Goal: Information Seeking & Learning: Learn about a topic

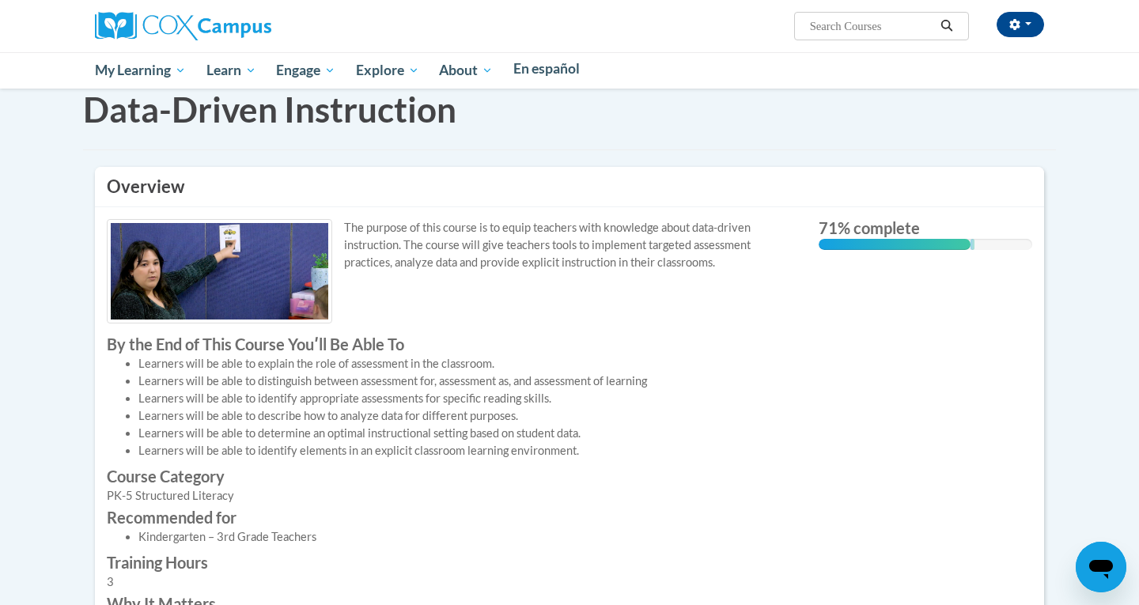
scroll to position [85, 0]
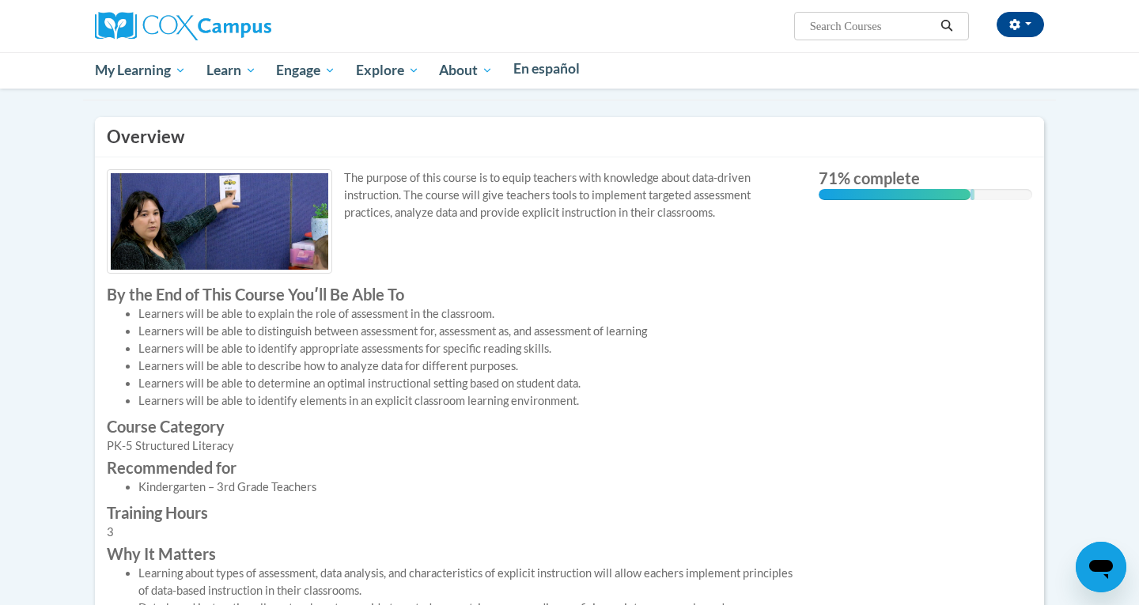
click at [785, 315] on div "The purpose of this course is to equip teachers with knowledge about data-drive…" at bounding box center [451, 524] width 712 height 710
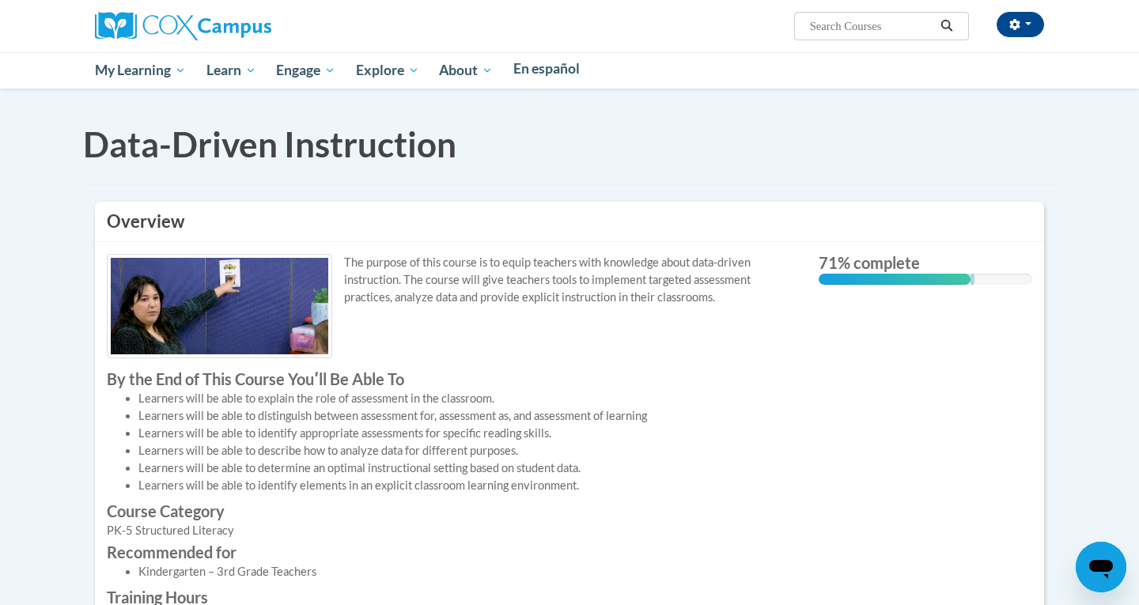
scroll to position [0, 0]
click at [360, 234] on h3 "Overview" at bounding box center [570, 222] width 926 height 25
click at [0, 0] on span "Data-Driven Instruction" at bounding box center [0, 0] width 0 height 0
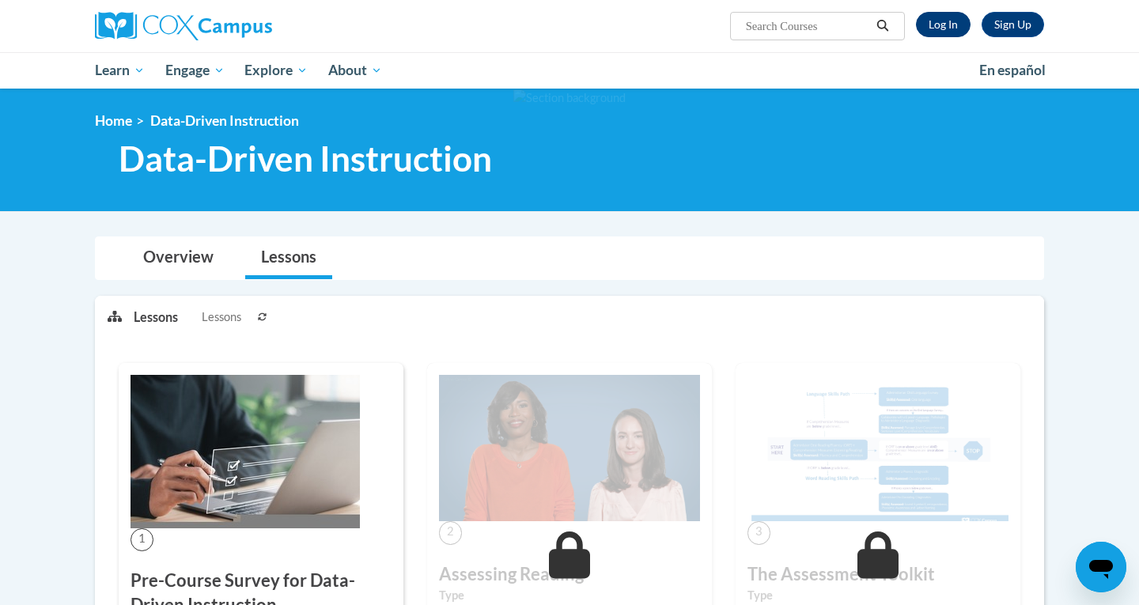
click at [959, 32] on link "Log In" at bounding box center [943, 24] width 55 height 25
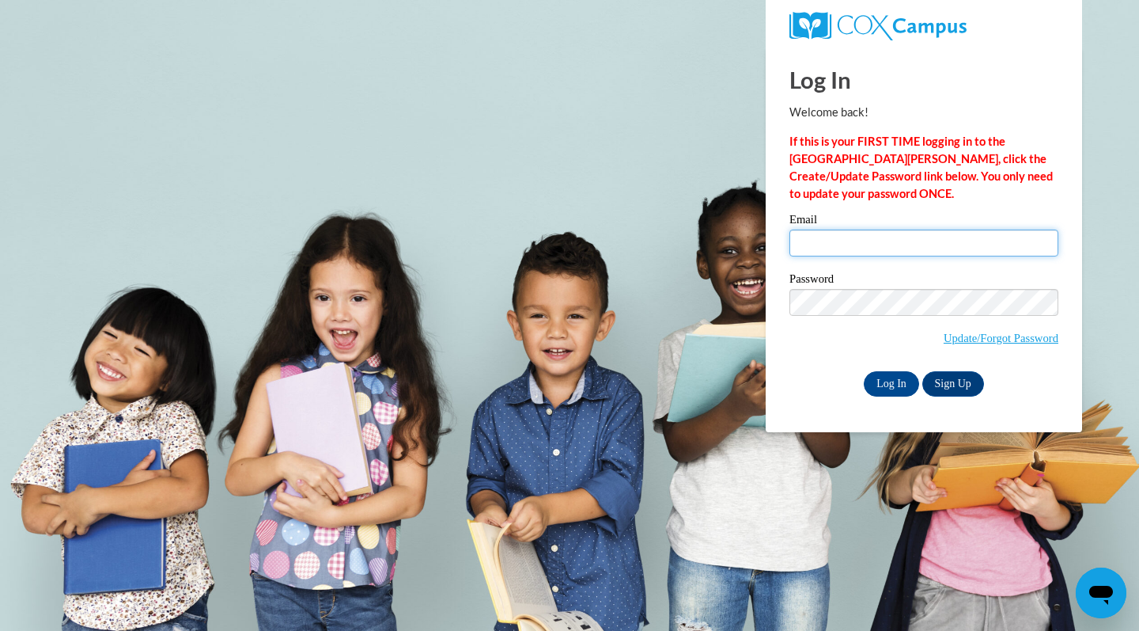
type input "mh32479@georgiasouthern.edu"
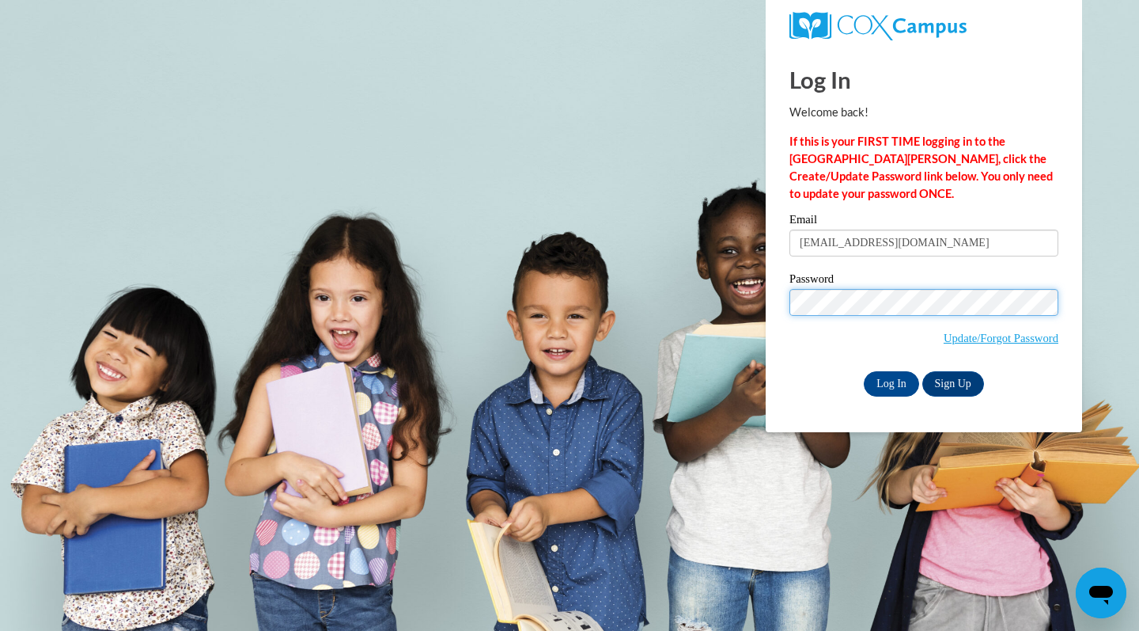
click at [890, 381] on input "Log In" at bounding box center [891, 383] width 55 height 25
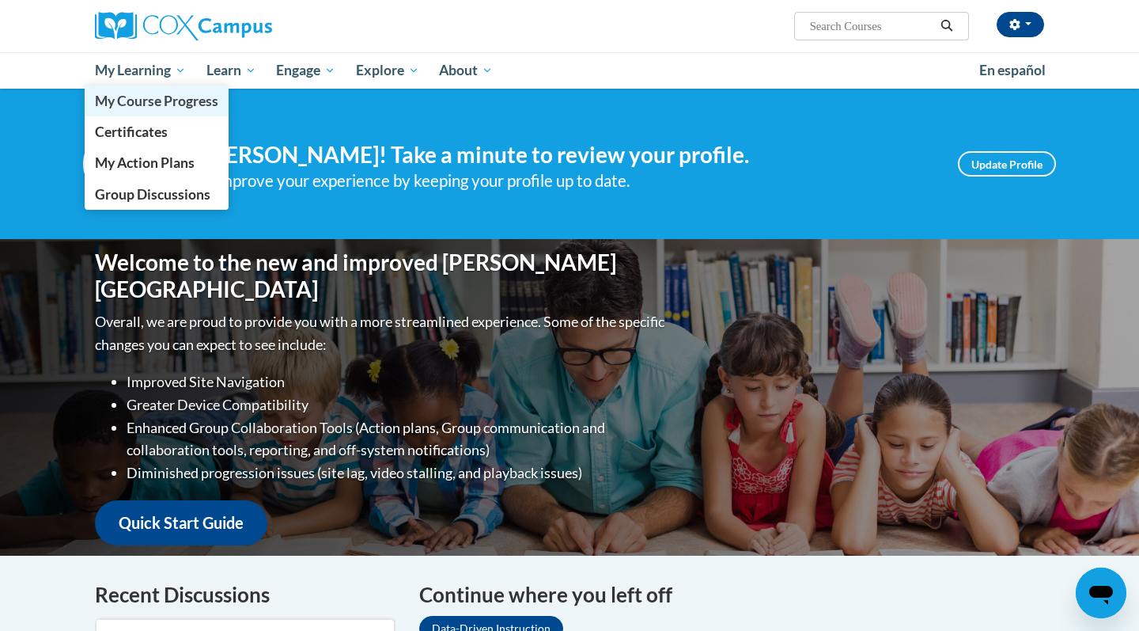
click at [151, 102] on span "My Course Progress" at bounding box center [156, 101] width 123 height 17
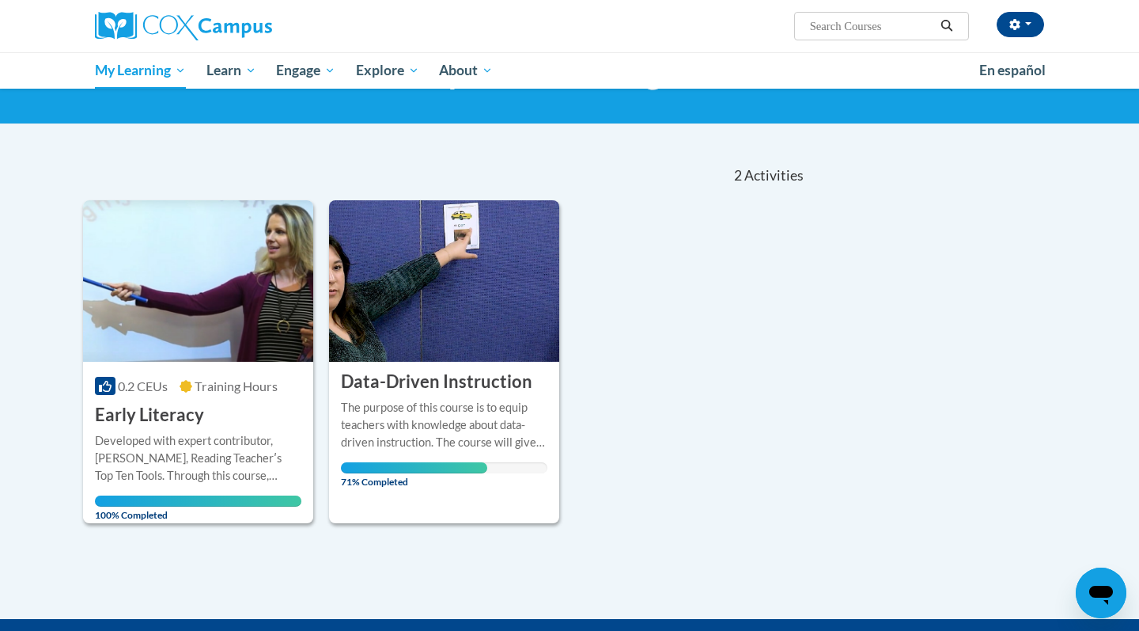
scroll to position [90, 0]
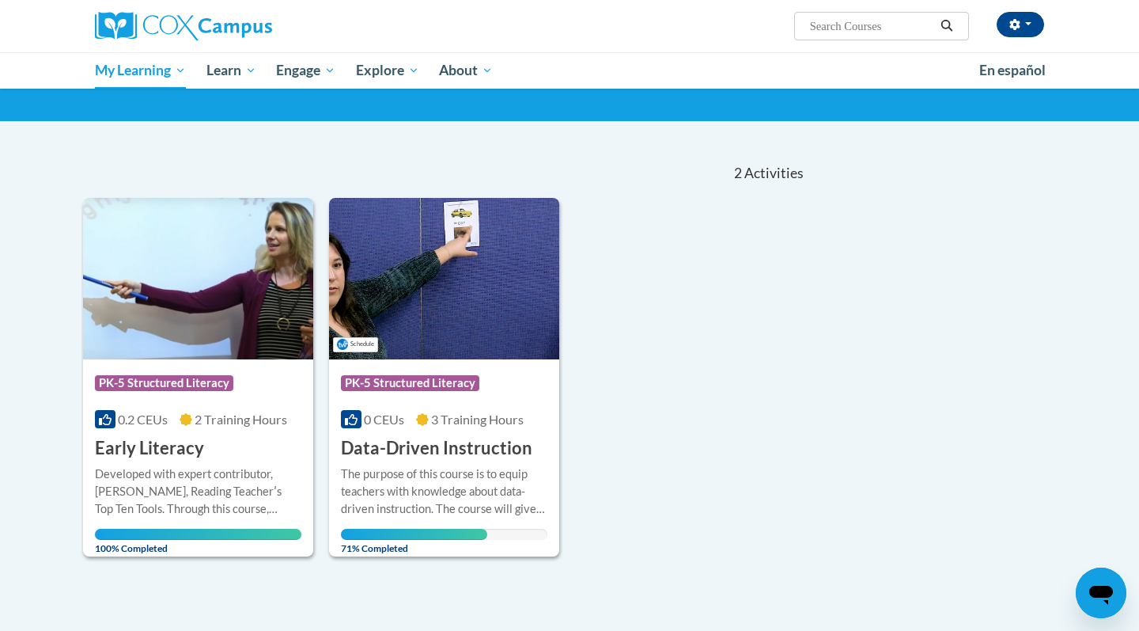
click at [477, 298] on img at bounding box center [444, 278] width 230 height 161
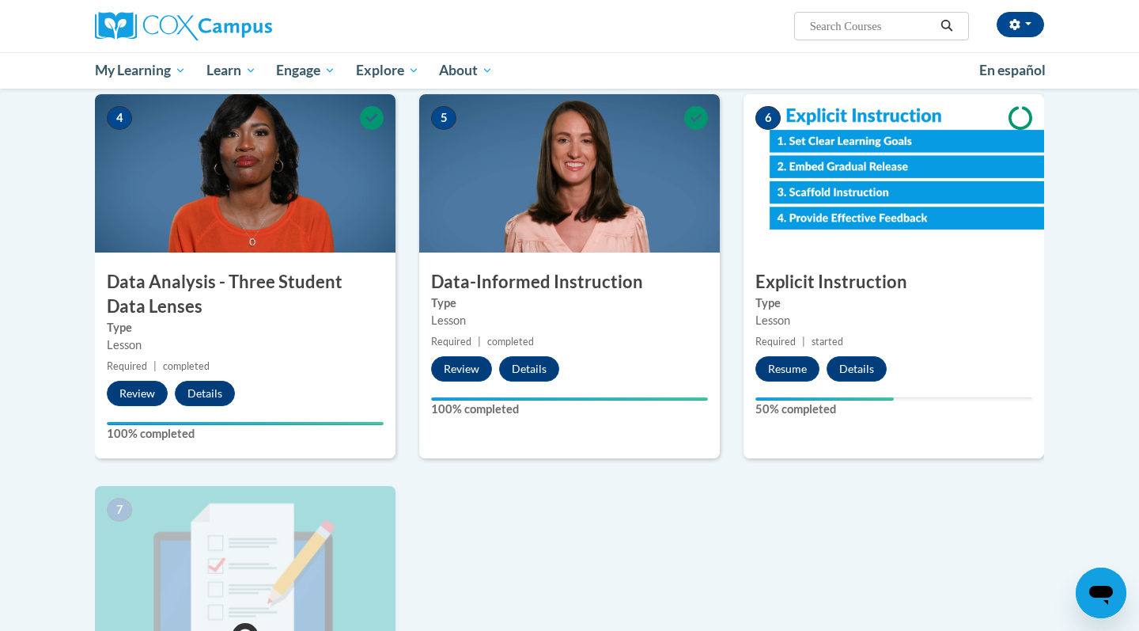
scroll to position [673, 0]
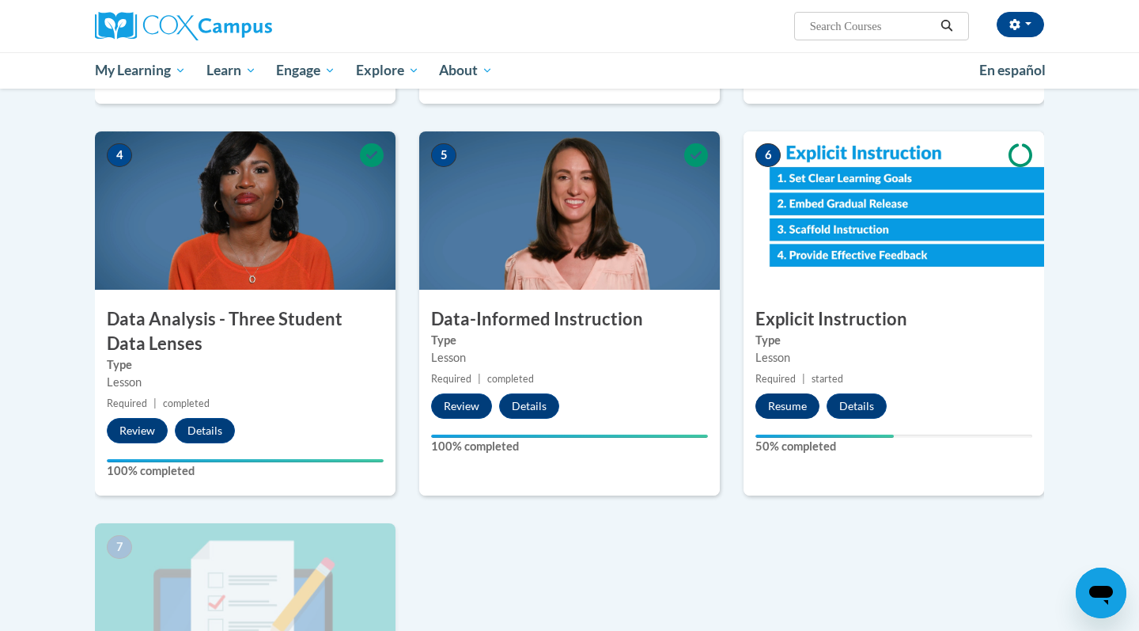
click at [791, 396] on button "Resume" at bounding box center [788, 405] width 64 height 25
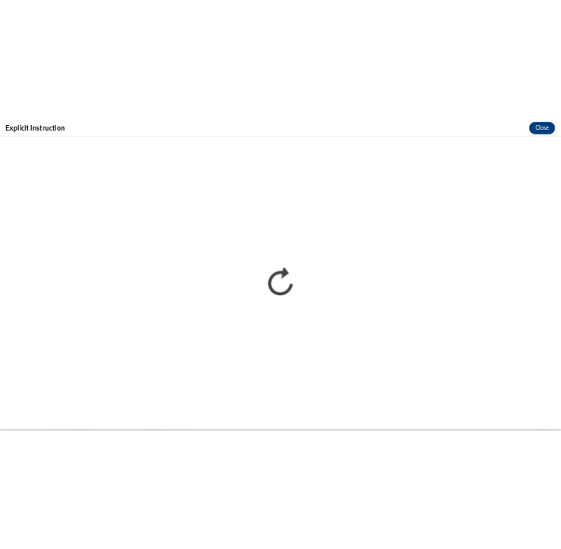
scroll to position [0, 0]
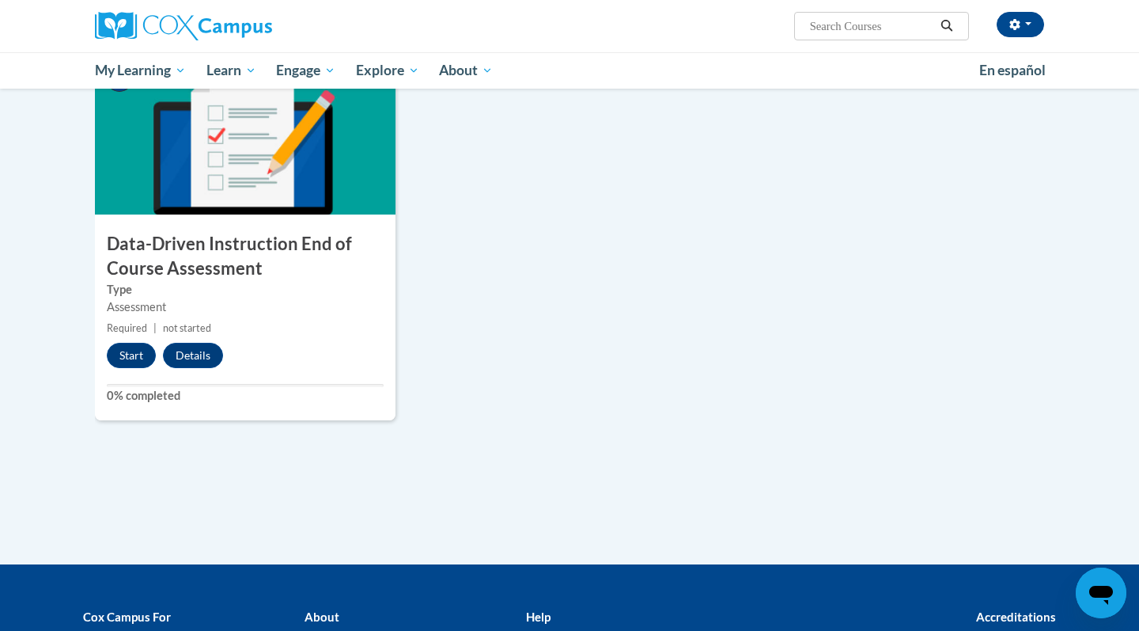
scroll to position [1156, 0]
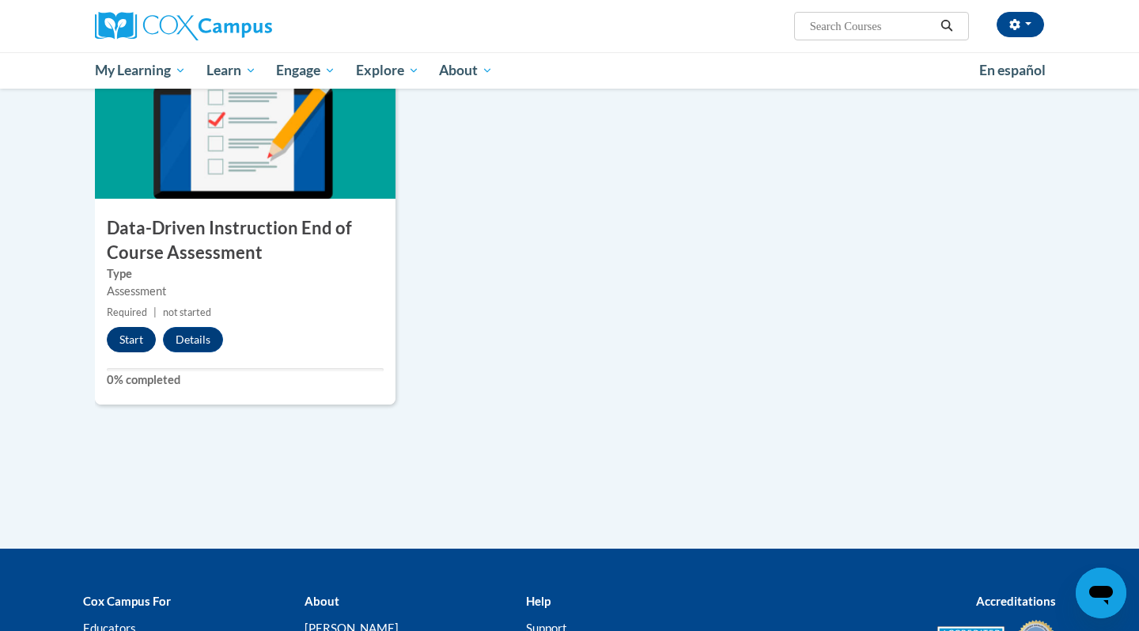
click at [131, 340] on button "Start" at bounding box center [131, 339] width 49 height 25
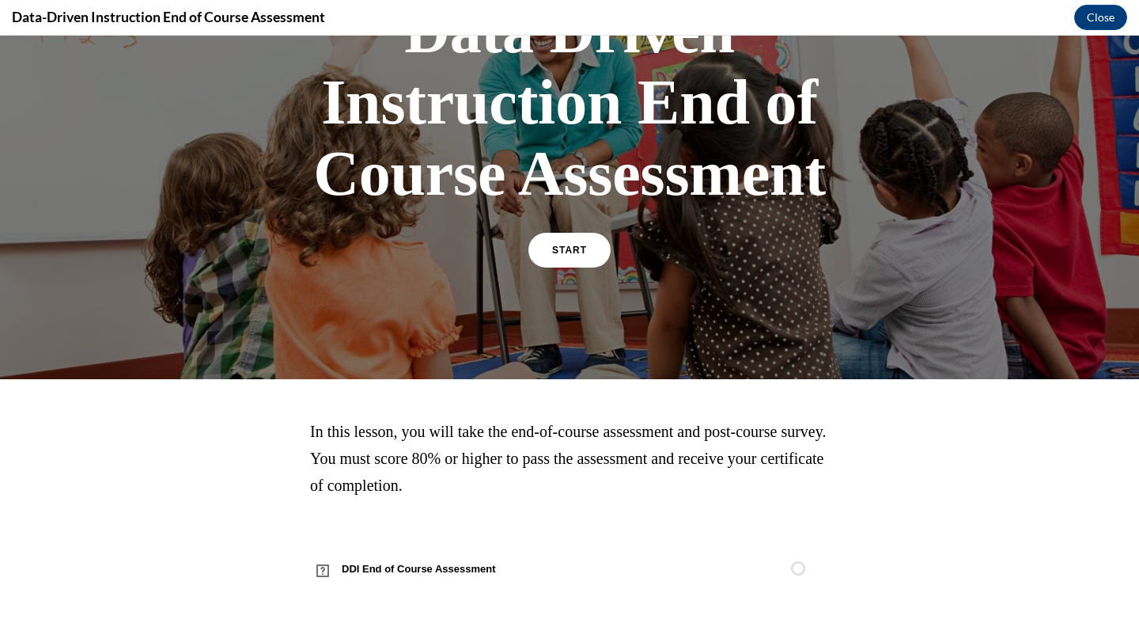
scroll to position [154, 0]
click at [570, 252] on span "START" at bounding box center [570, 250] width 36 height 12
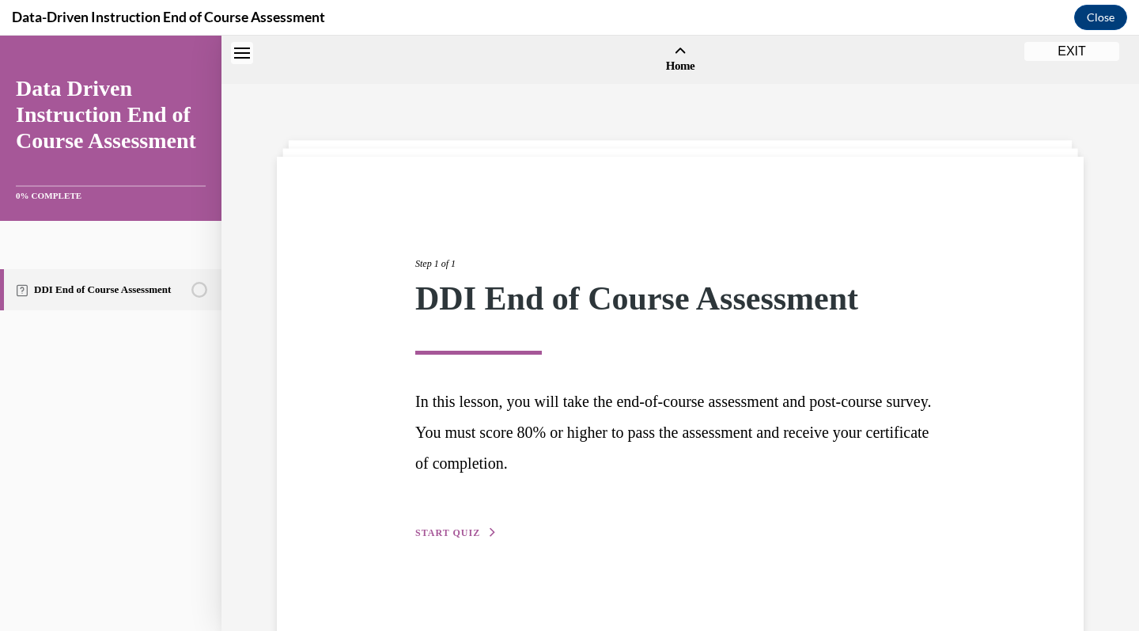
scroll to position [49, 0]
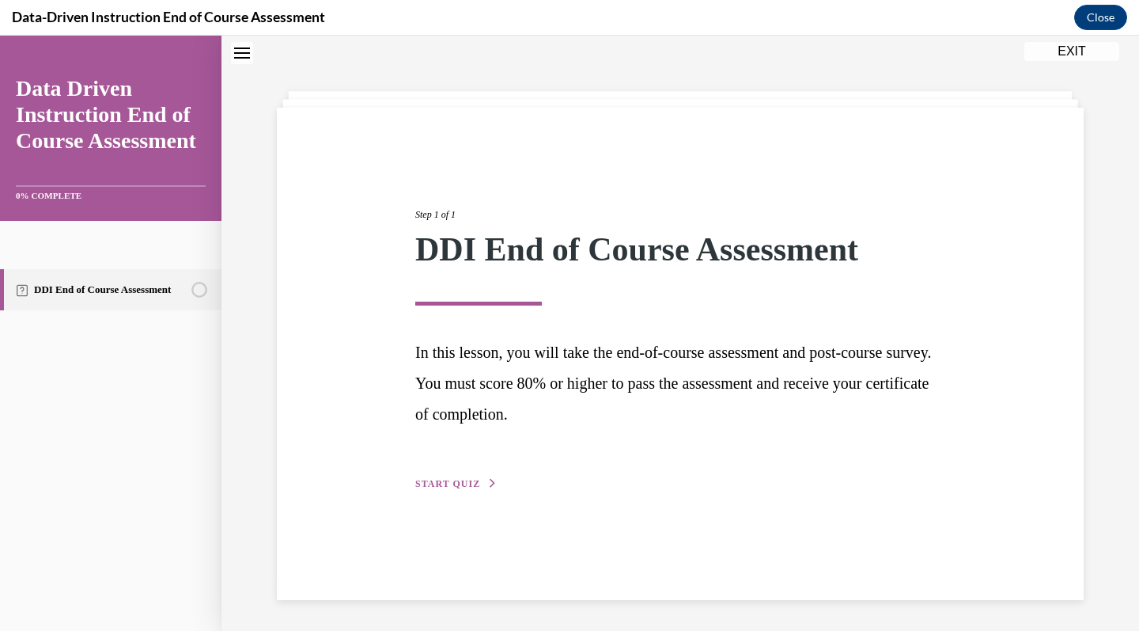
click at [462, 483] on span "START QUIZ" at bounding box center [447, 483] width 65 height 11
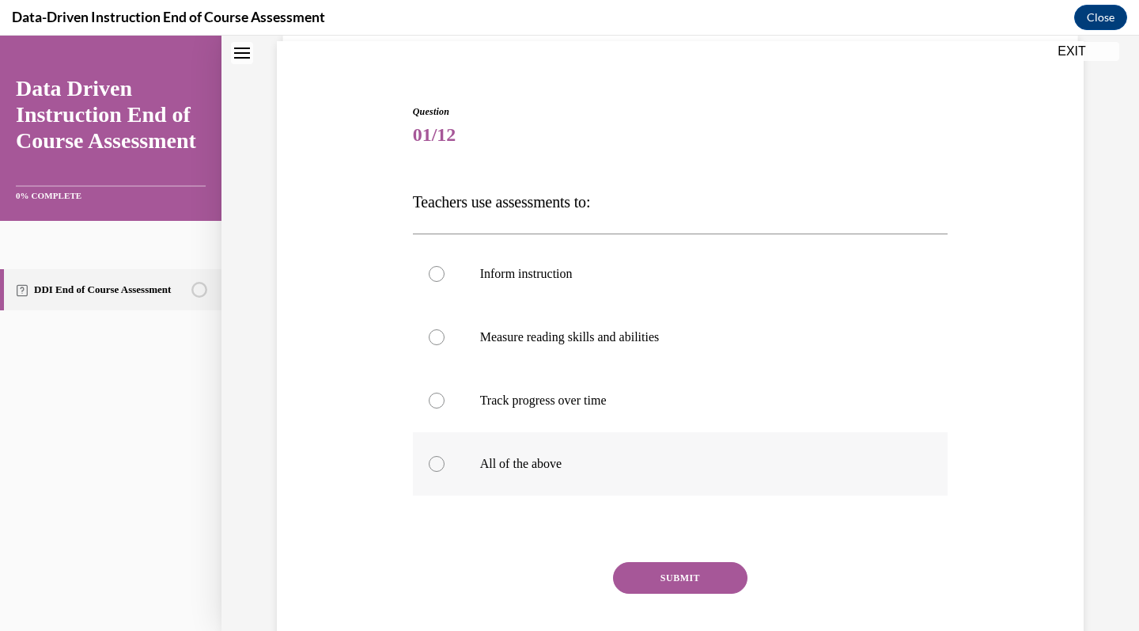
scroll to position [117, 0]
click at [510, 480] on label "All of the above" at bounding box center [681, 461] width 536 height 63
click at [445, 470] on input "All of the above" at bounding box center [437, 462] width 16 height 16
radio input "true"
click at [695, 567] on button "SUBMIT" at bounding box center [680, 576] width 135 height 32
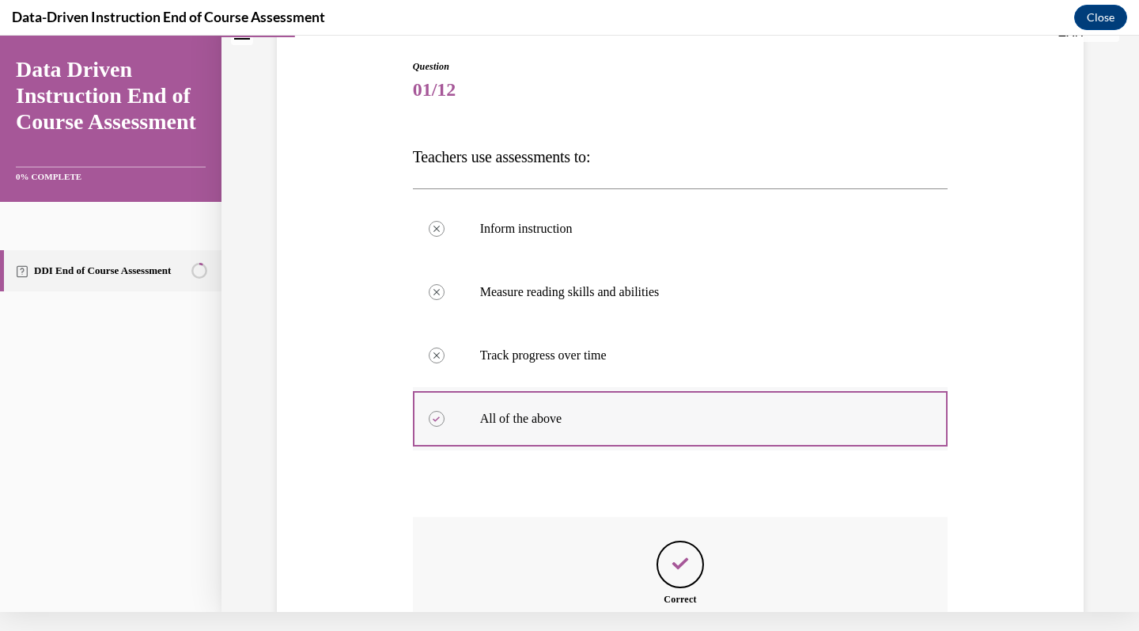
scroll to position [317, 0]
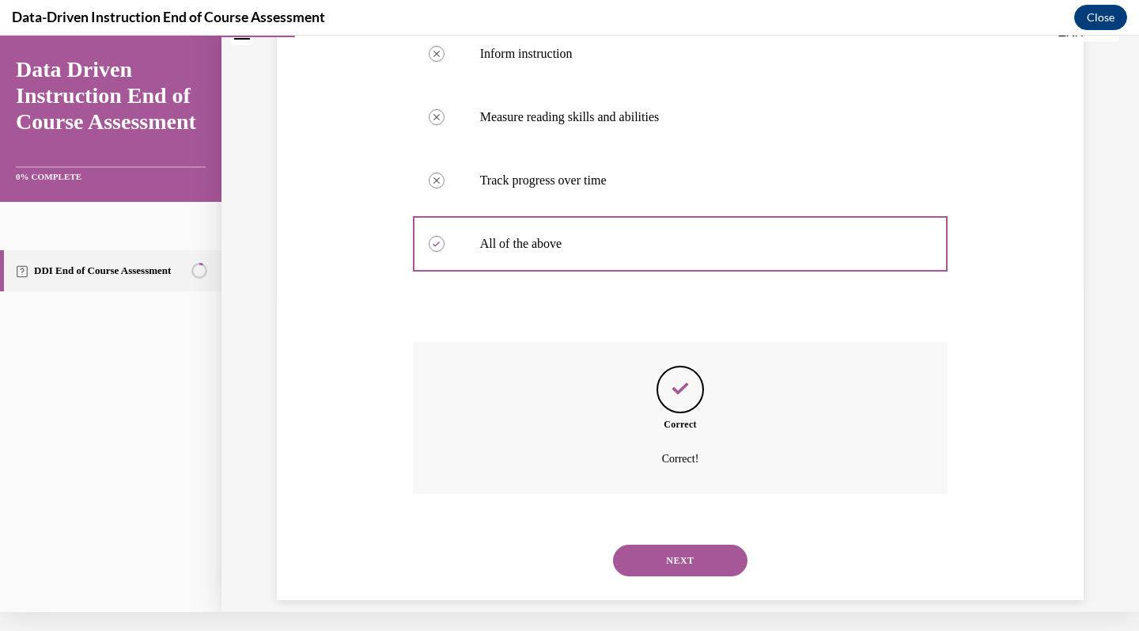
click at [693, 544] on button "NEXT" at bounding box center [680, 560] width 135 height 32
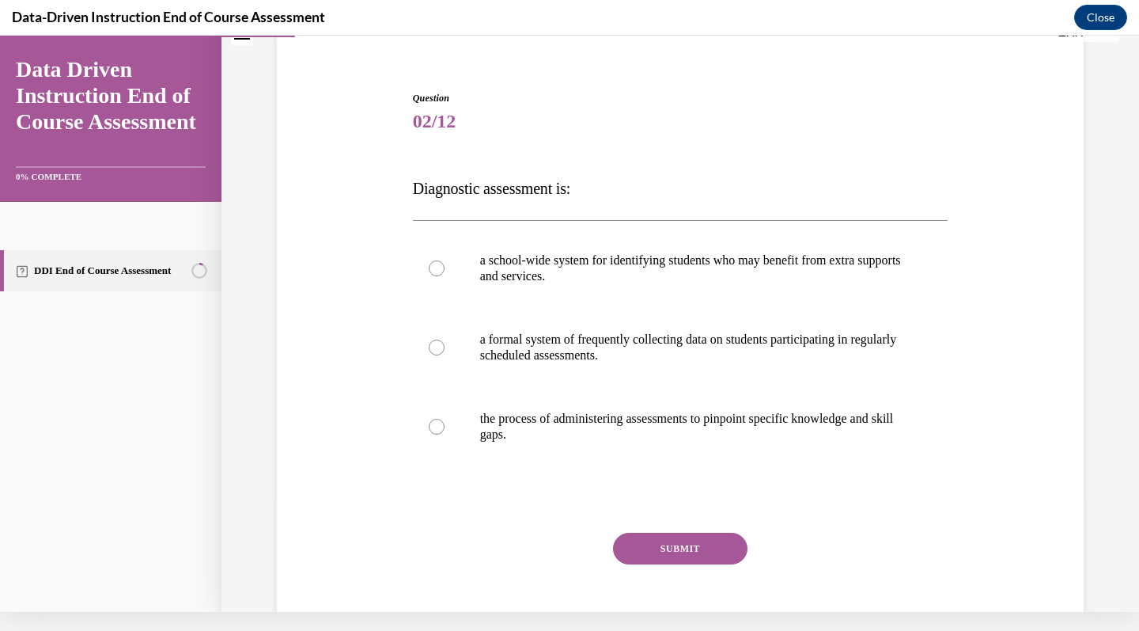
scroll to position [2, 0]
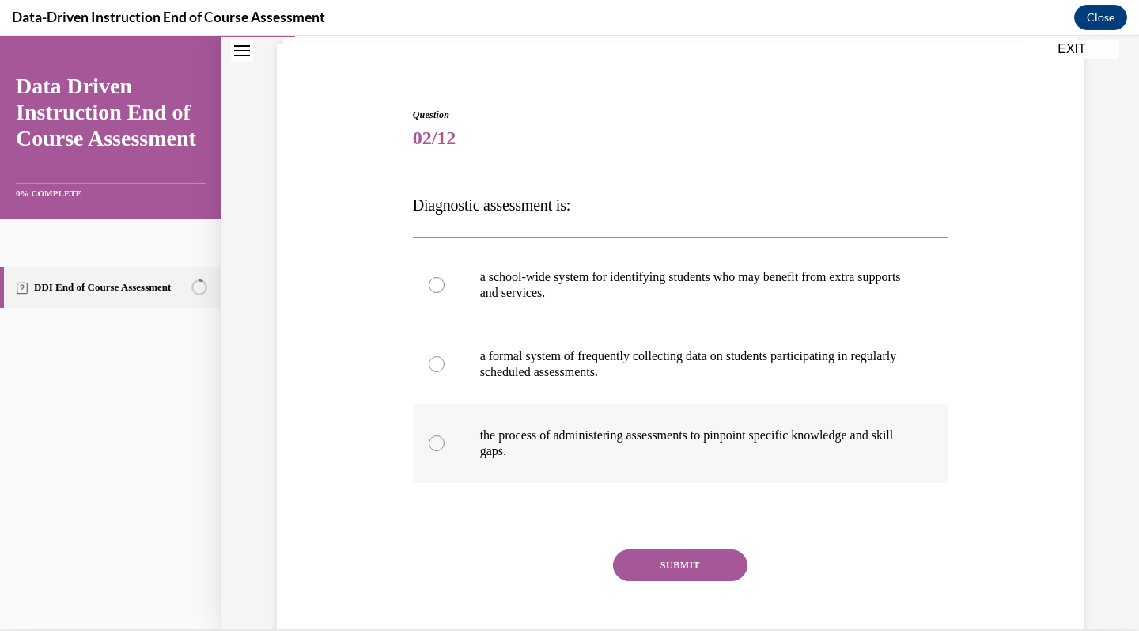
click at [698, 443] on p "the process of administering assessments to pinpoint specific knowledge and ski…" at bounding box center [694, 443] width 429 height 32
click at [445, 443] on input "the process of administering assessments to pinpoint specific knowledge and ski…" at bounding box center [437, 443] width 16 height 16
radio input "true"
click at [696, 571] on button "SUBMIT" at bounding box center [680, 565] width 135 height 32
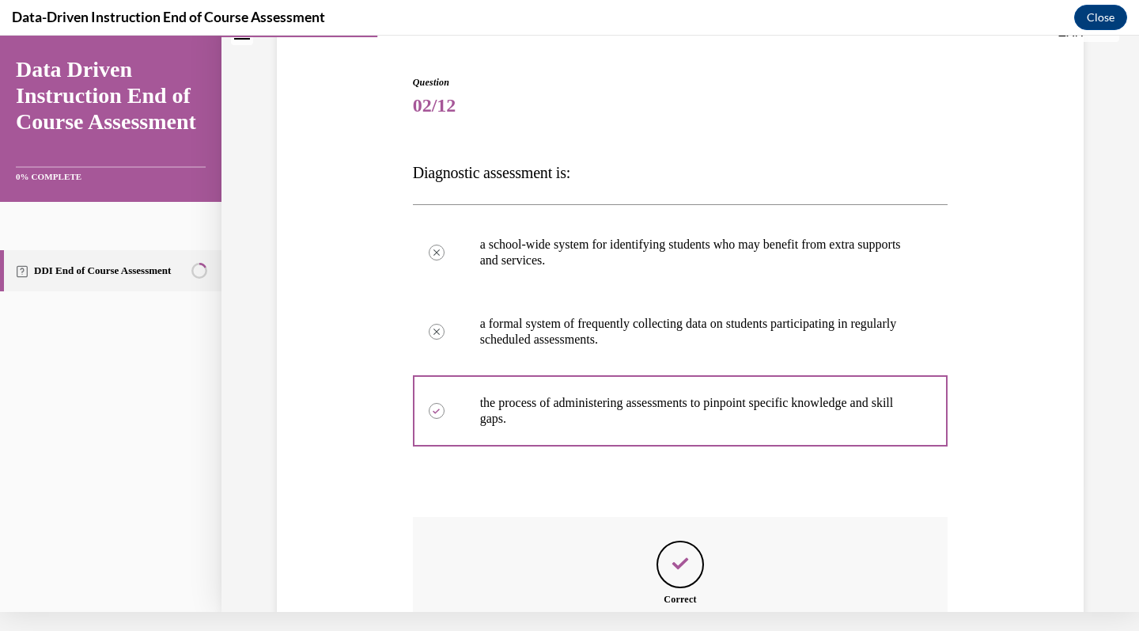
scroll to position [301, 0]
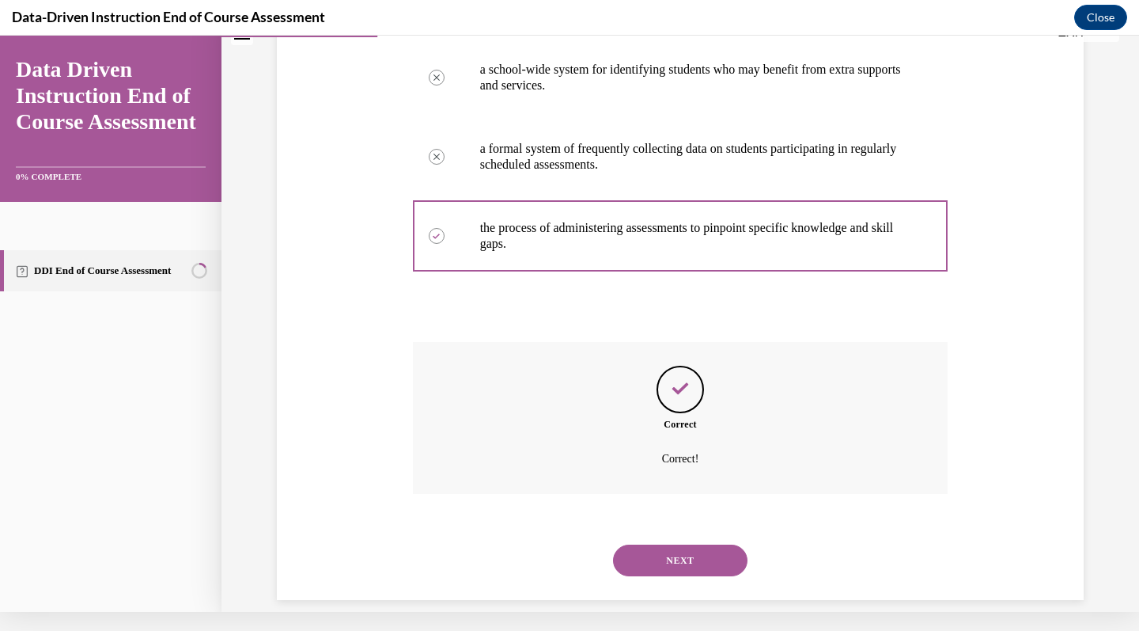
click at [693, 544] on button "NEXT" at bounding box center [680, 560] width 135 height 32
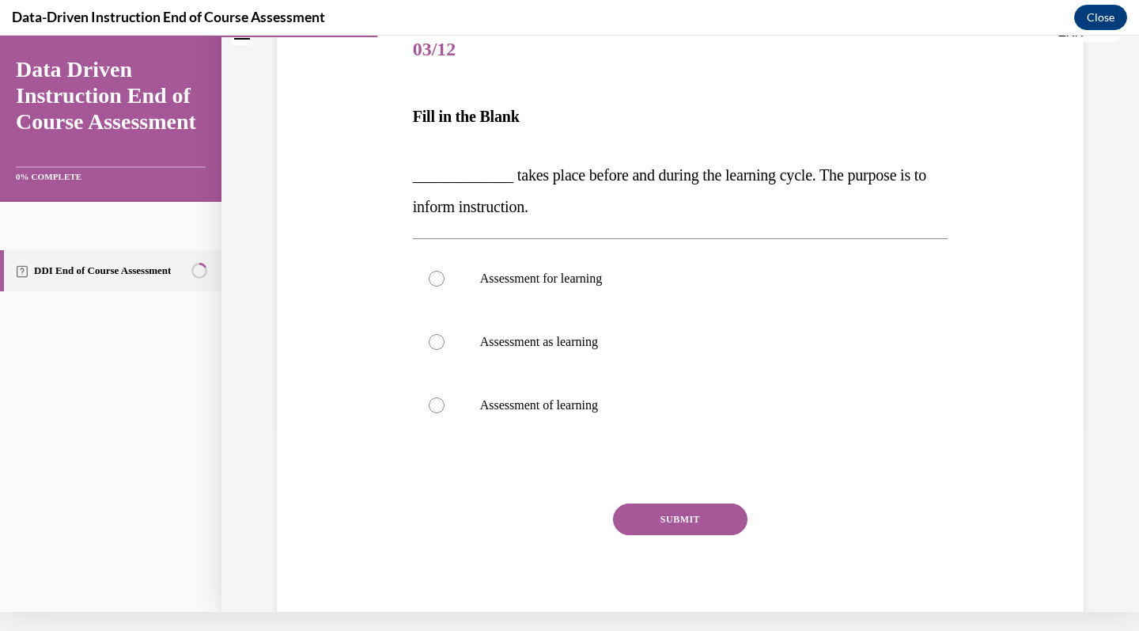
scroll to position [0, 0]
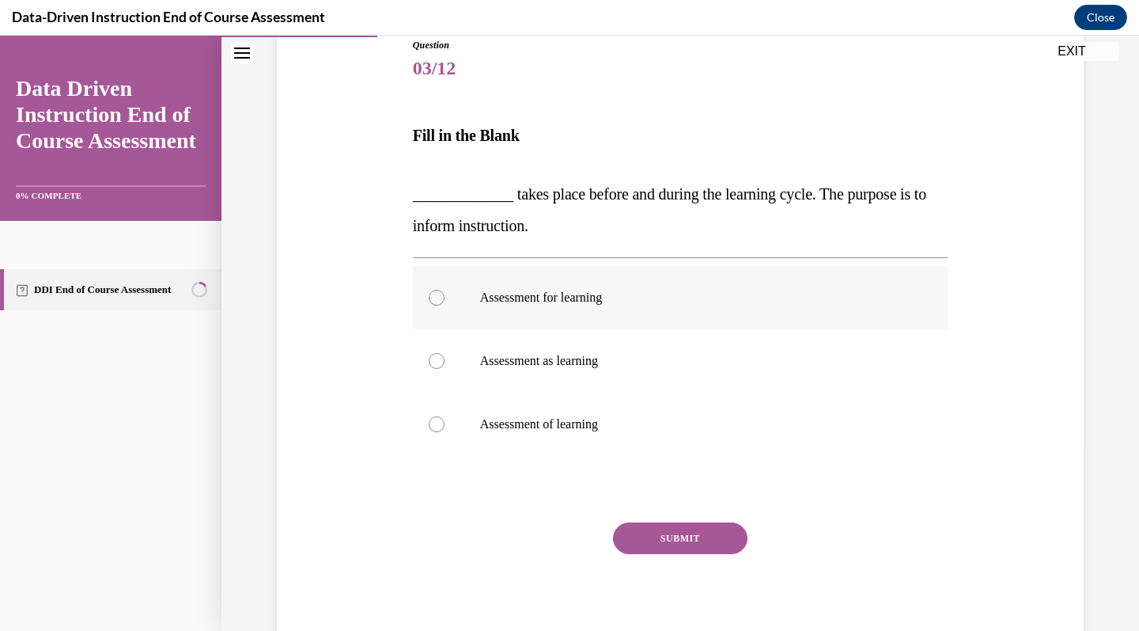
click at [731, 321] on label "Assessment for learning" at bounding box center [681, 297] width 536 height 63
click at [445, 305] on input "Assessment for learning" at bounding box center [437, 298] width 16 height 16
radio input "true"
click at [695, 551] on button "SUBMIT" at bounding box center [680, 538] width 135 height 32
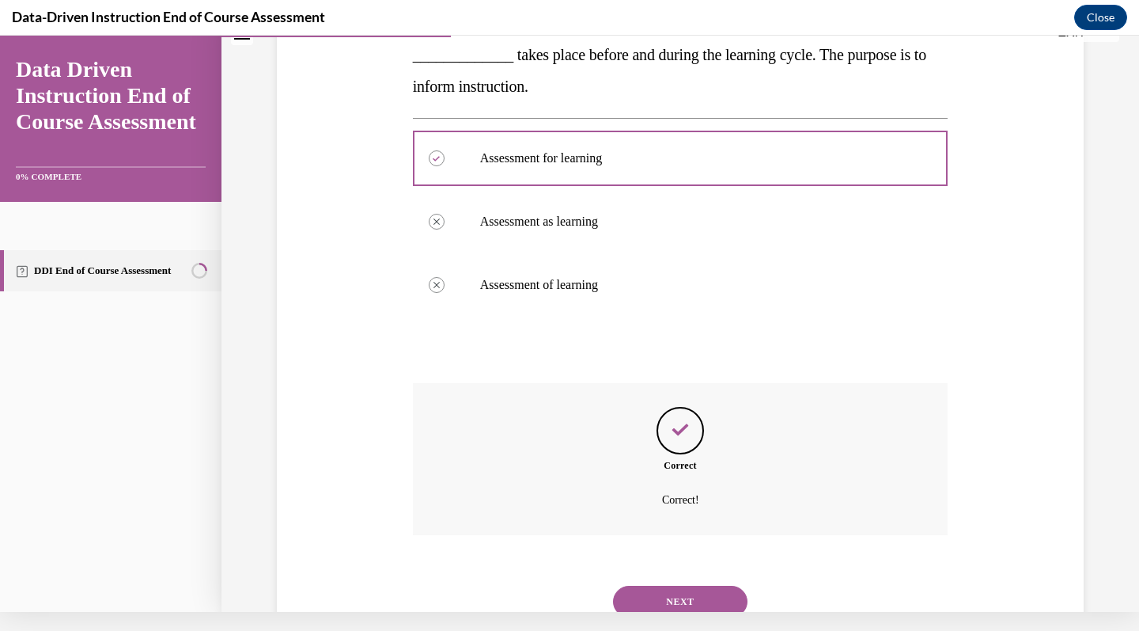
scroll to position [343, 0]
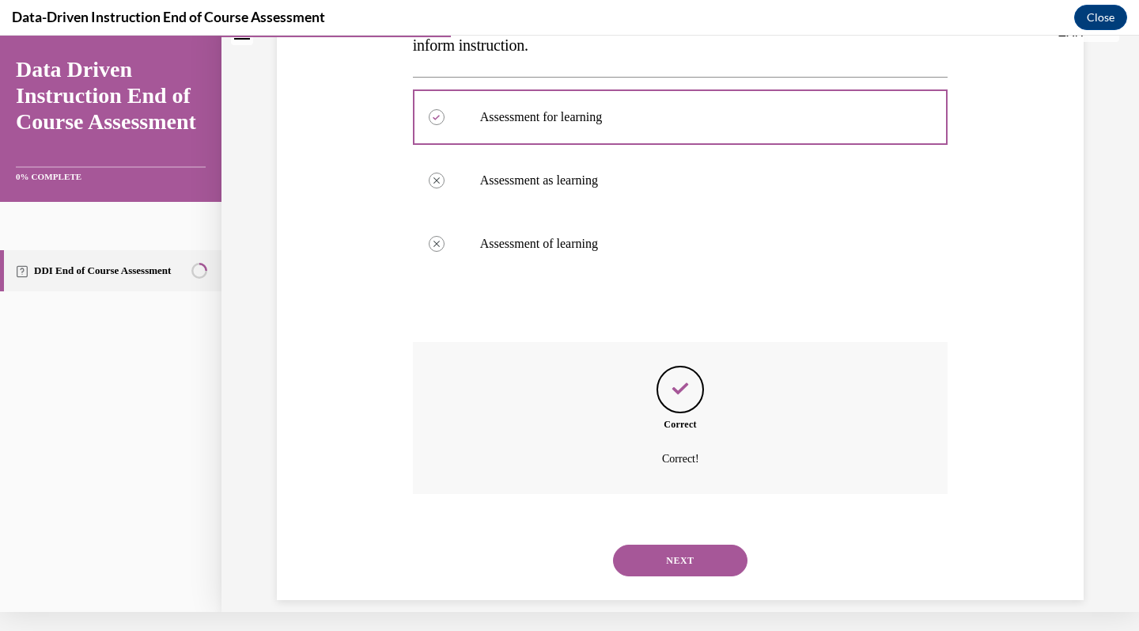
click at [707, 547] on button "NEXT" at bounding box center [680, 560] width 135 height 32
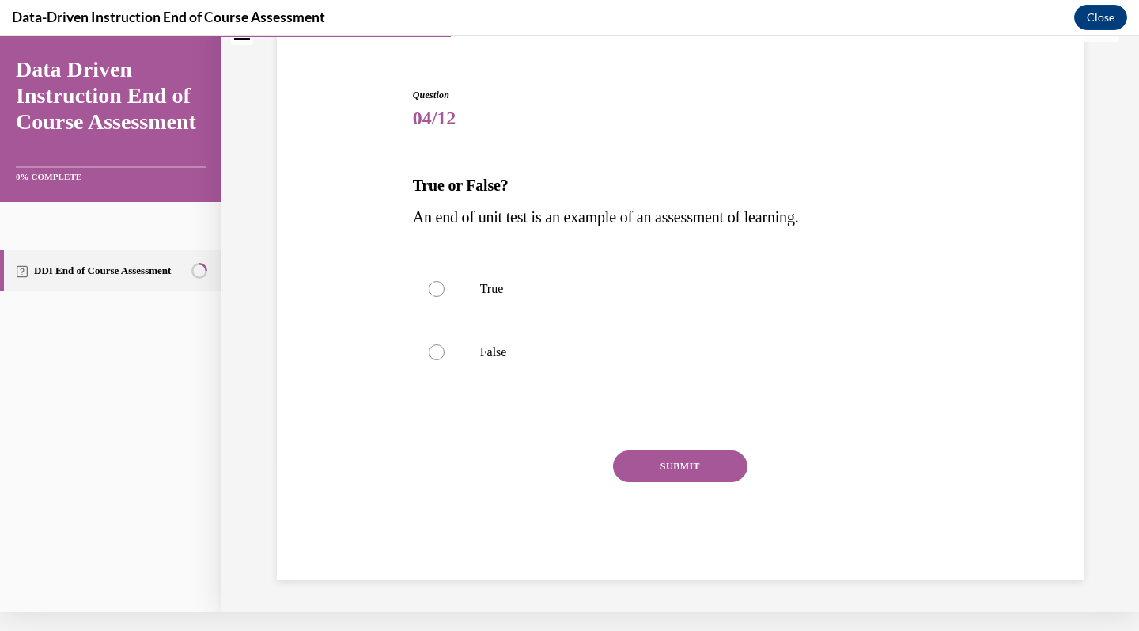
scroll to position [66, 0]
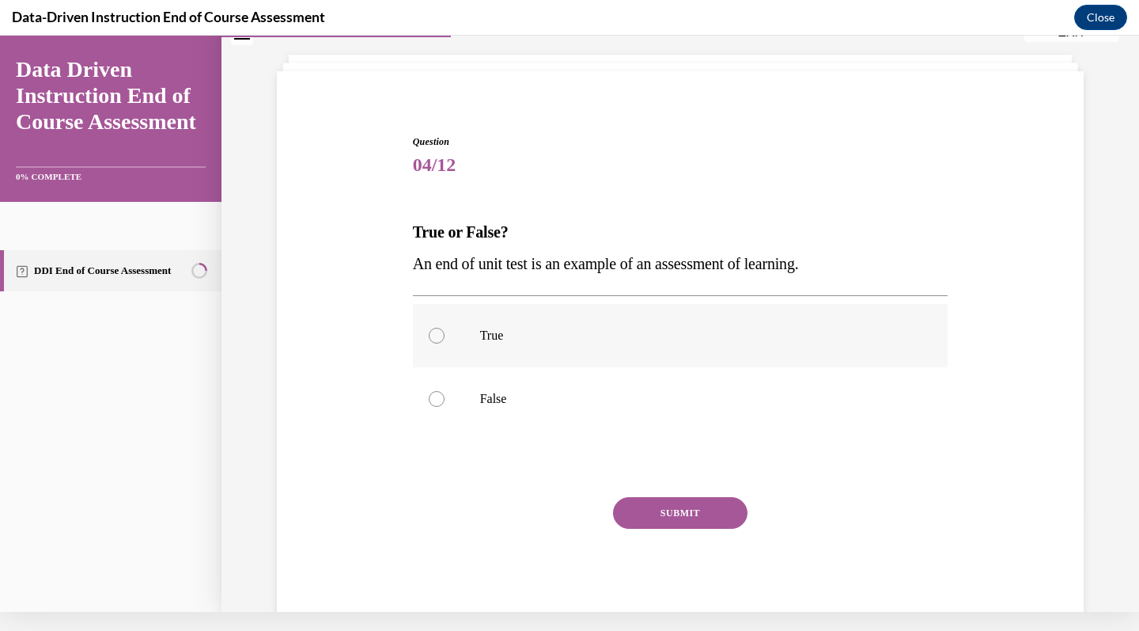
click at [725, 339] on p "True" at bounding box center [694, 336] width 429 height 16
click at [445, 339] on input "True" at bounding box center [437, 336] width 16 height 16
radio input "true"
click at [702, 521] on button "SUBMIT" at bounding box center [680, 513] width 135 height 32
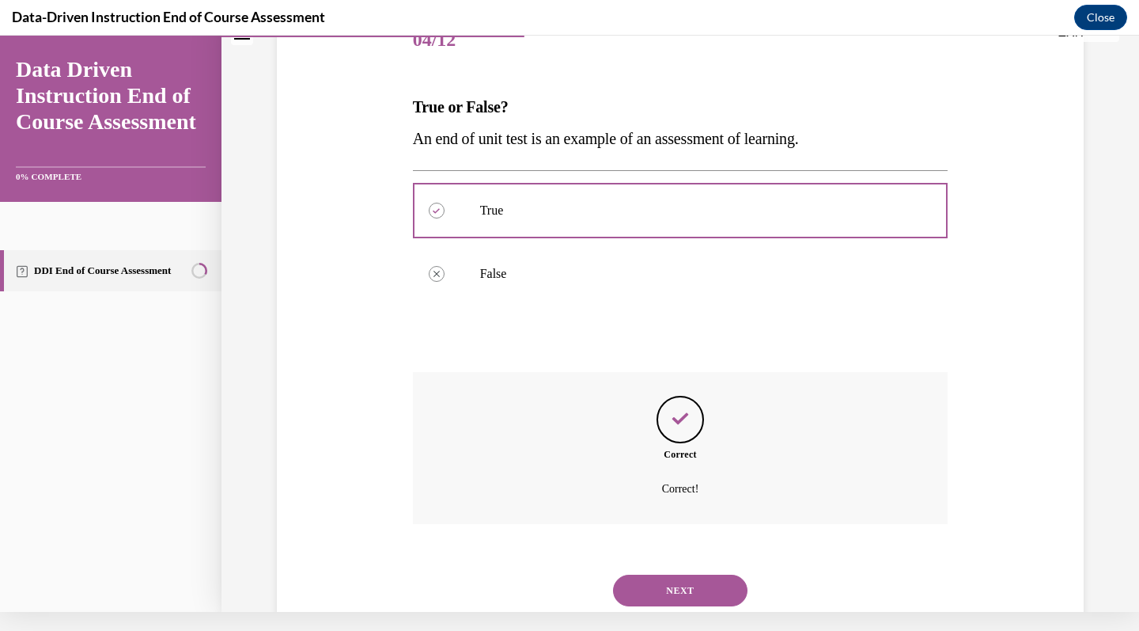
scroll to position [222, 0]
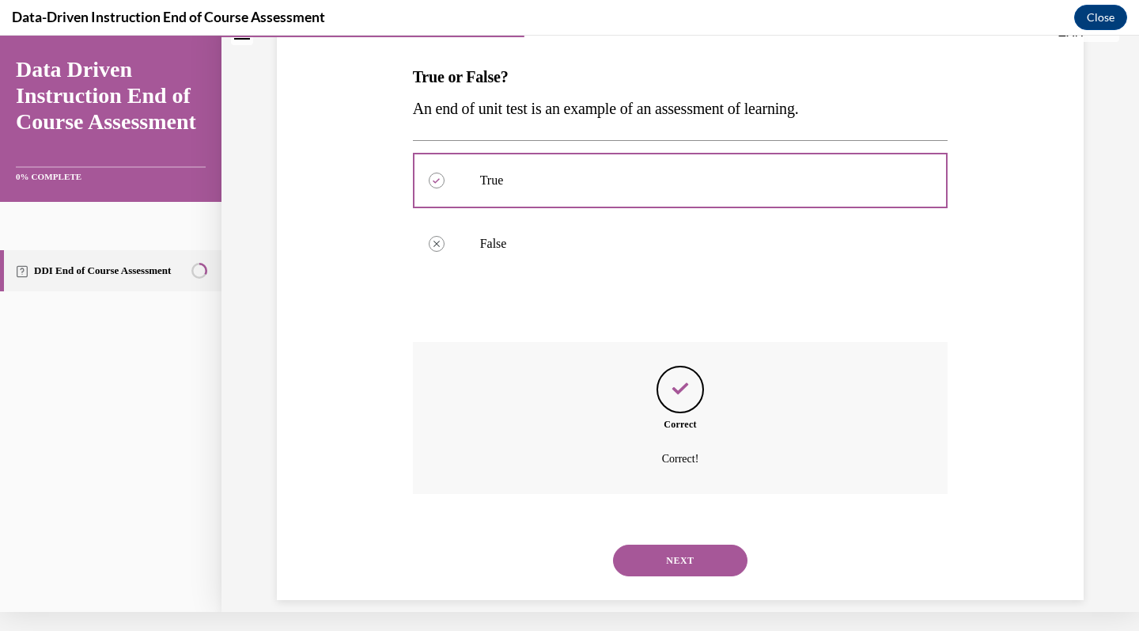
click at [682, 544] on button "NEXT" at bounding box center [680, 560] width 135 height 32
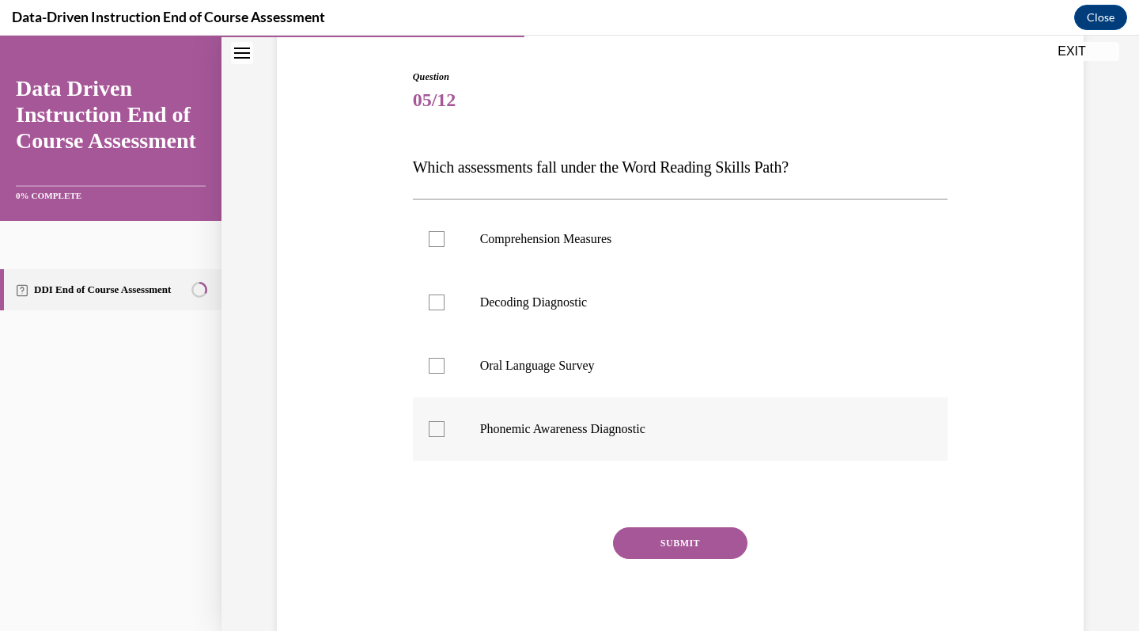
scroll to position [152, 0]
click at [782, 291] on label "Decoding Diagnostic" at bounding box center [681, 300] width 536 height 63
click at [445, 293] on input "Decoding Diagnostic" at bounding box center [437, 301] width 16 height 16
checkbox input "true"
click at [725, 411] on label "Phonemic Awareness Diagnostic" at bounding box center [681, 427] width 536 height 63
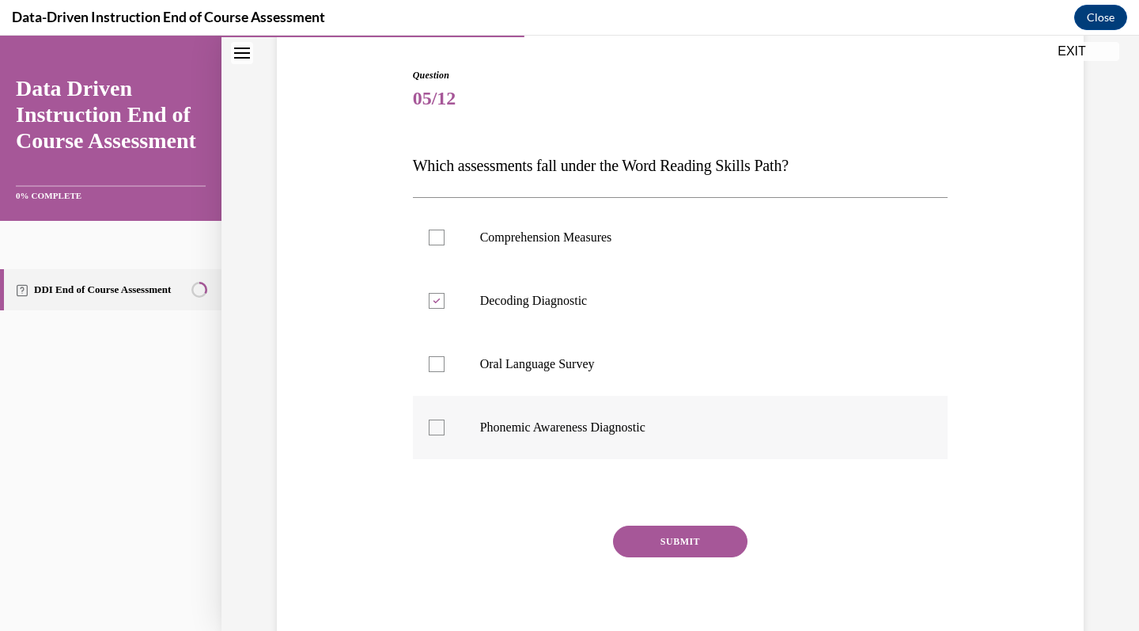
click at [445, 419] on input "Phonemic Awareness Diagnostic" at bounding box center [437, 427] width 16 height 16
checkbox input "true"
click at [692, 546] on button "SUBMIT" at bounding box center [680, 541] width 135 height 32
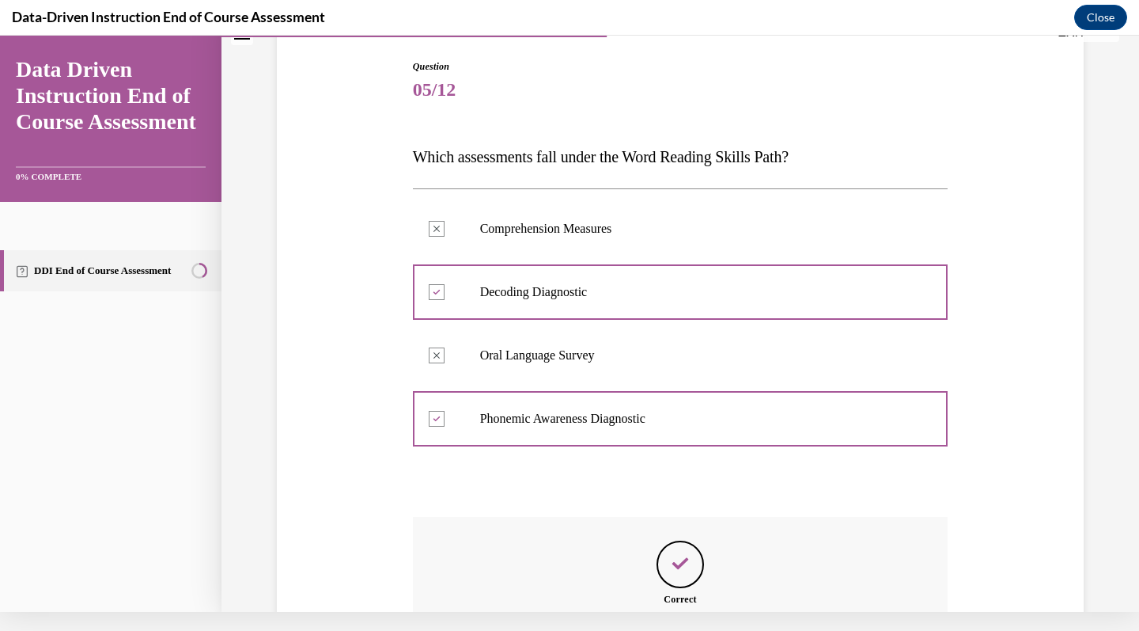
scroll to position [317, 0]
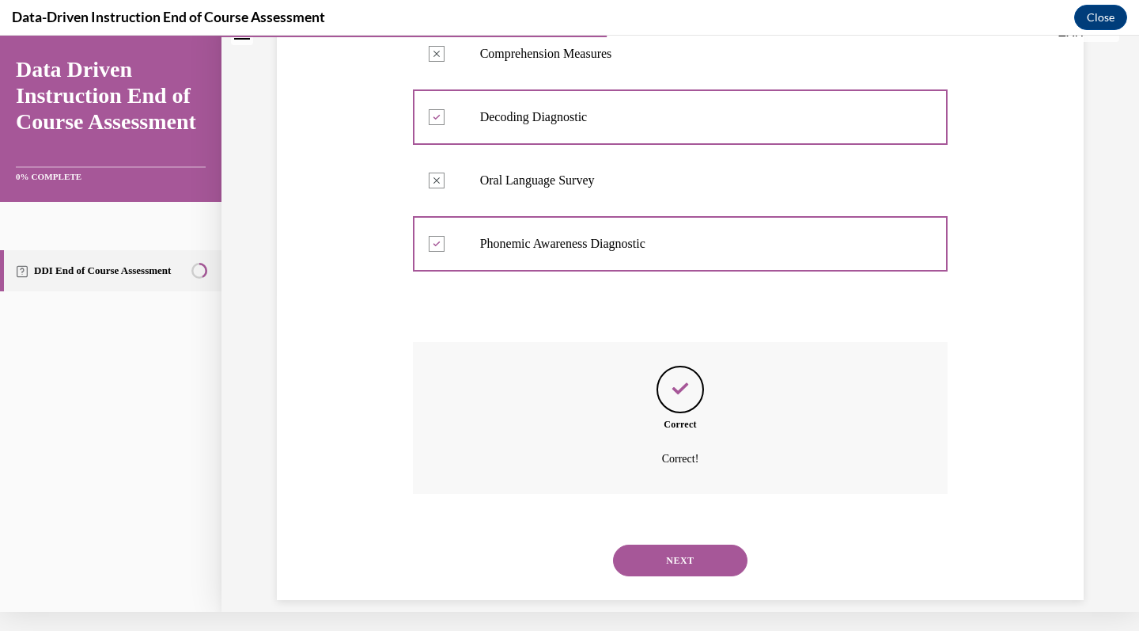
click at [704, 544] on button "NEXT" at bounding box center [680, 560] width 135 height 32
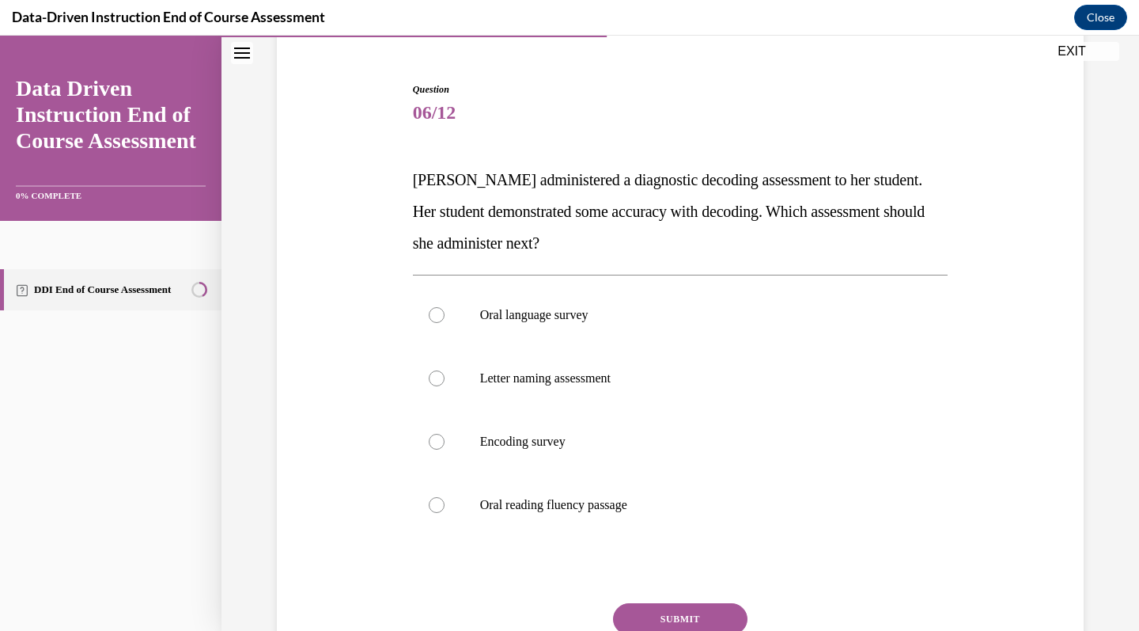
scroll to position [127, 0]
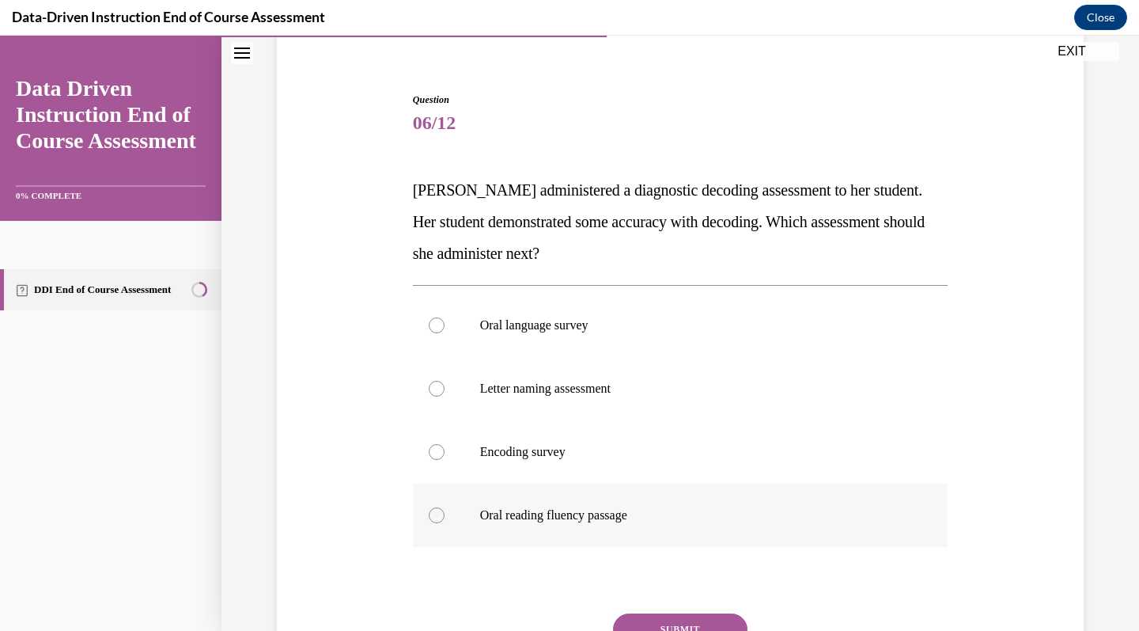
click at [593, 503] on label "Oral reading fluency passage" at bounding box center [681, 514] width 536 height 63
click at [445, 507] on input "Oral reading fluency passage" at bounding box center [437, 515] width 16 height 16
radio input "true"
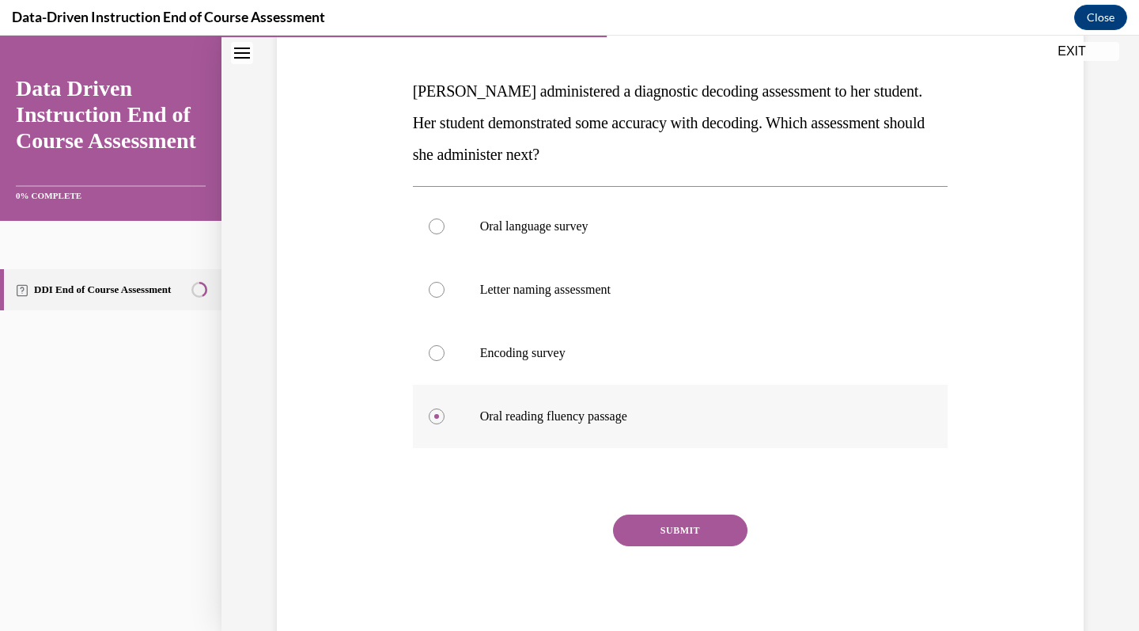
scroll to position [230, 0]
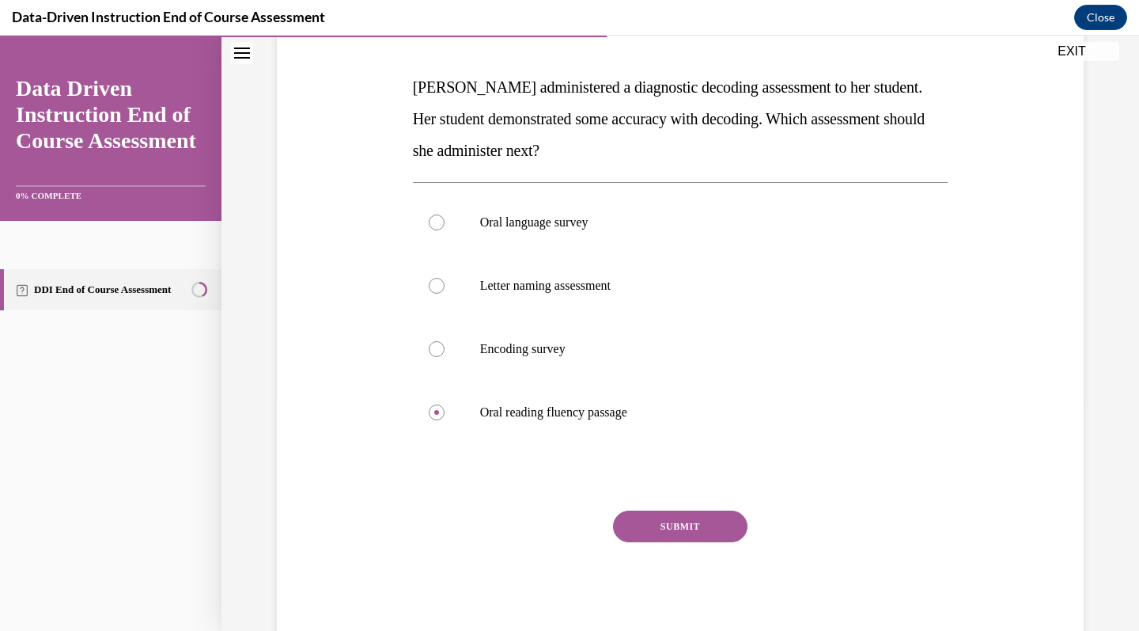
click at [706, 533] on button "SUBMIT" at bounding box center [680, 526] width 135 height 32
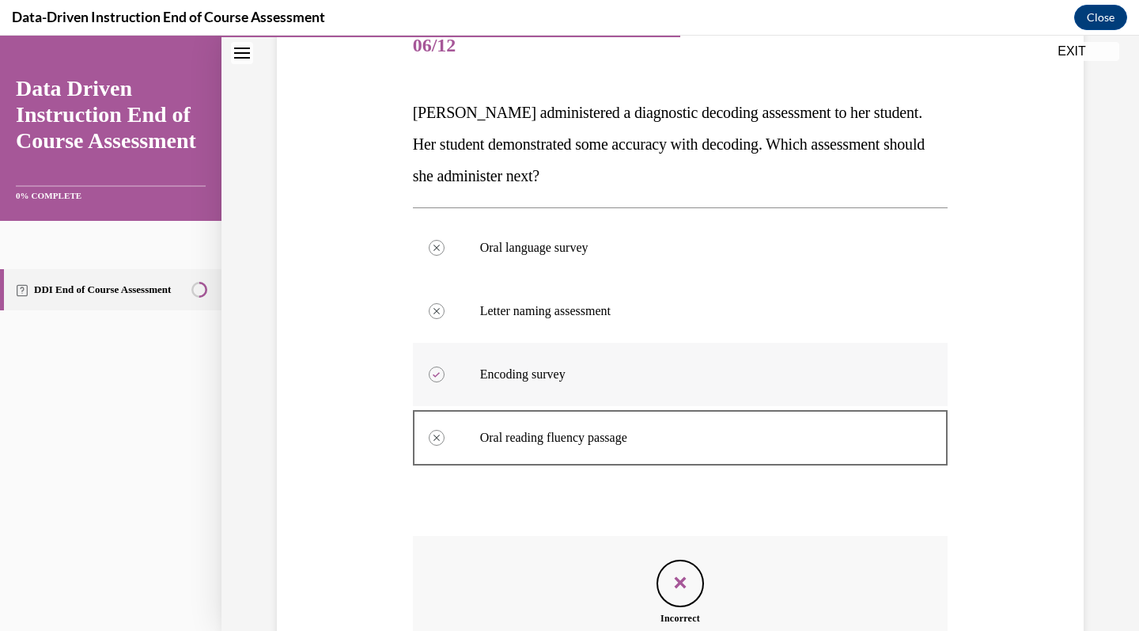
scroll to position [380, 0]
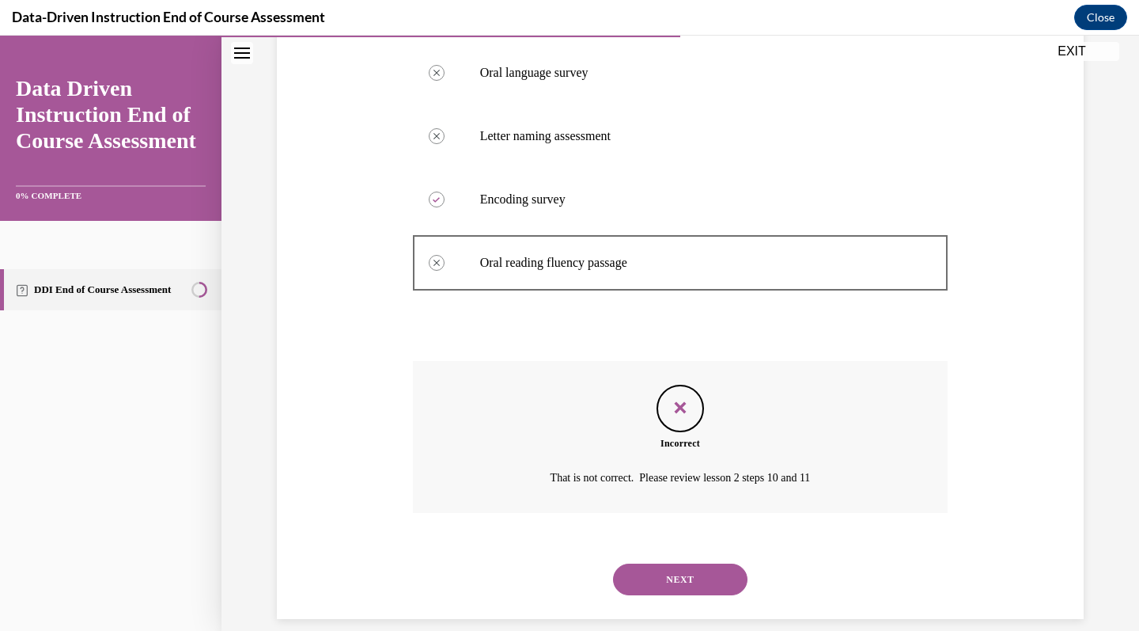
click at [699, 563] on button "NEXT" at bounding box center [680, 579] width 135 height 32
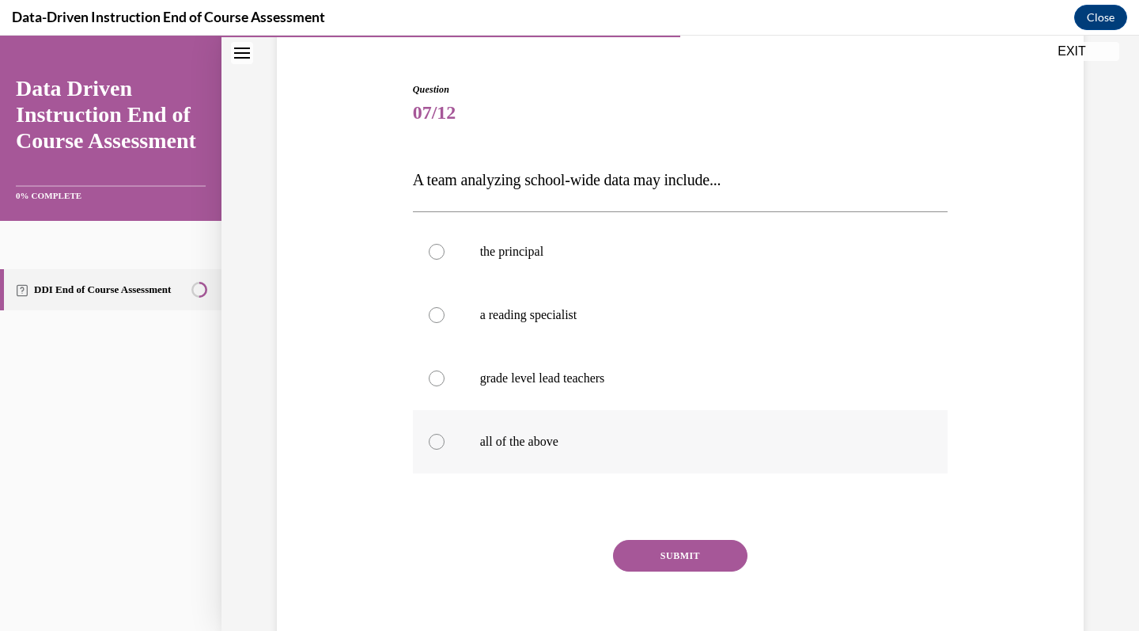
scroll to position [133, 0]
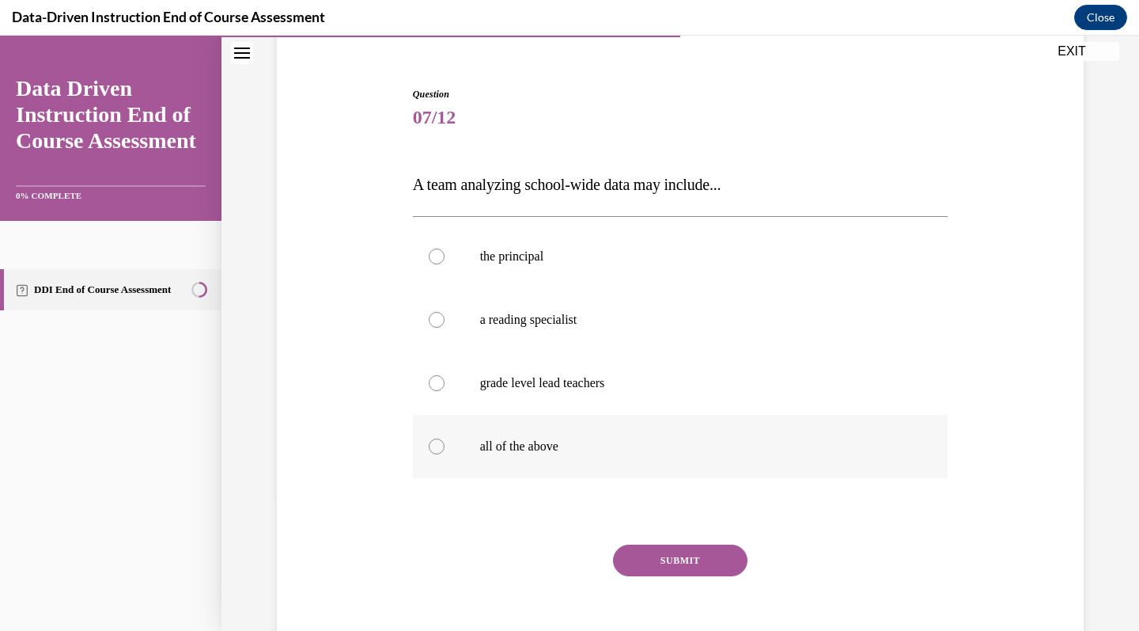
click at [725, 415] on label "all of the above" at bounding box center [681, 446] width 536 height 63
click at [445, 438] on input "all of the above" at bounding box center [437, 446] width 16 height 16
radio input "true"
click at [692, 562] on button "SUBMIT" at bounding box center [680, 560] width 135 height 32
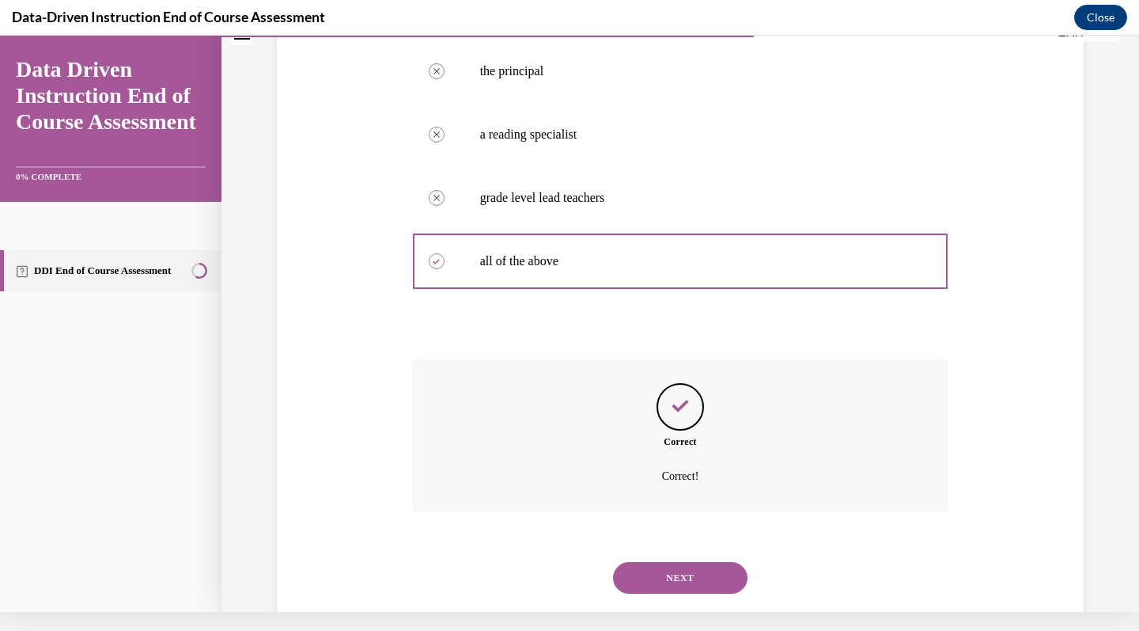
scroll to position [317, 0]
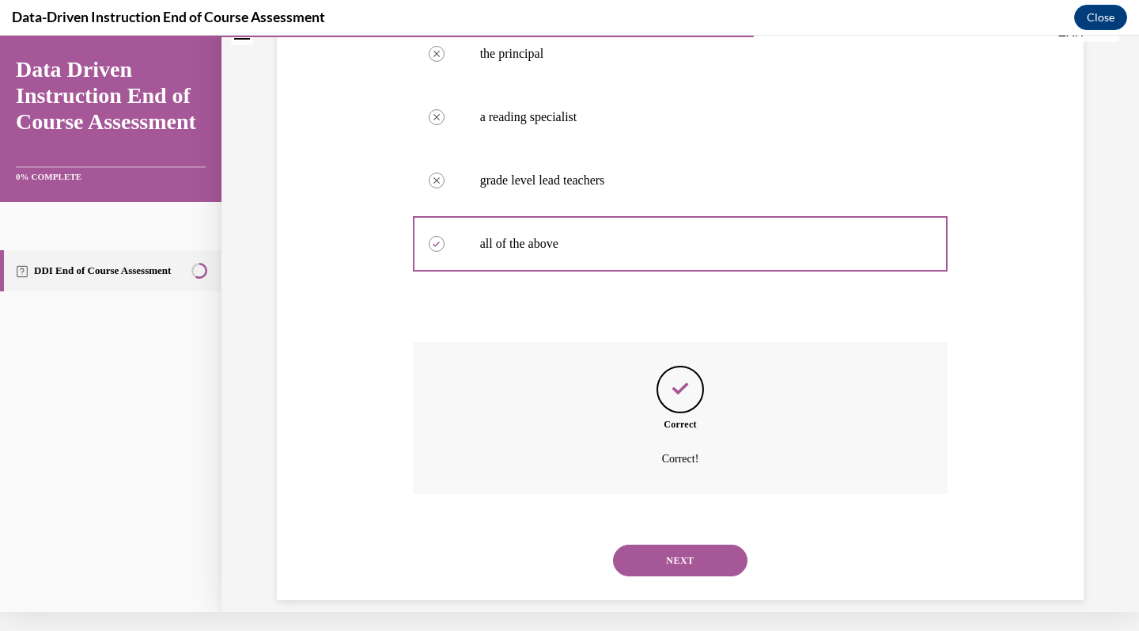
click at [696, 546] on button "NEXT" at bounding box center [680, 560] width 135 height 32
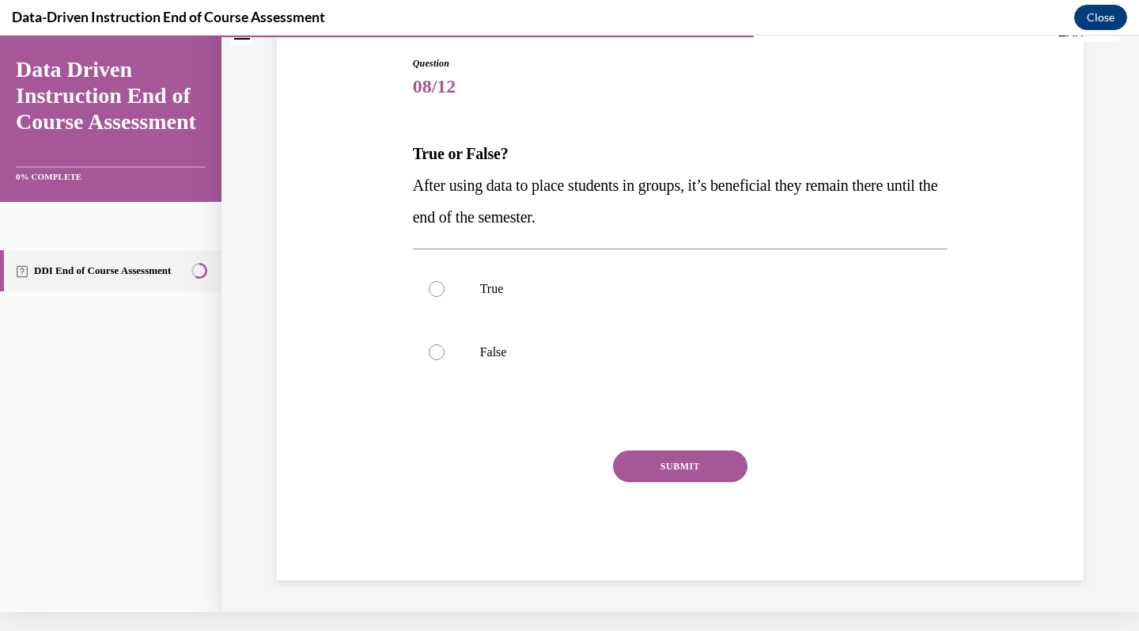
scroll to position [0, 0]
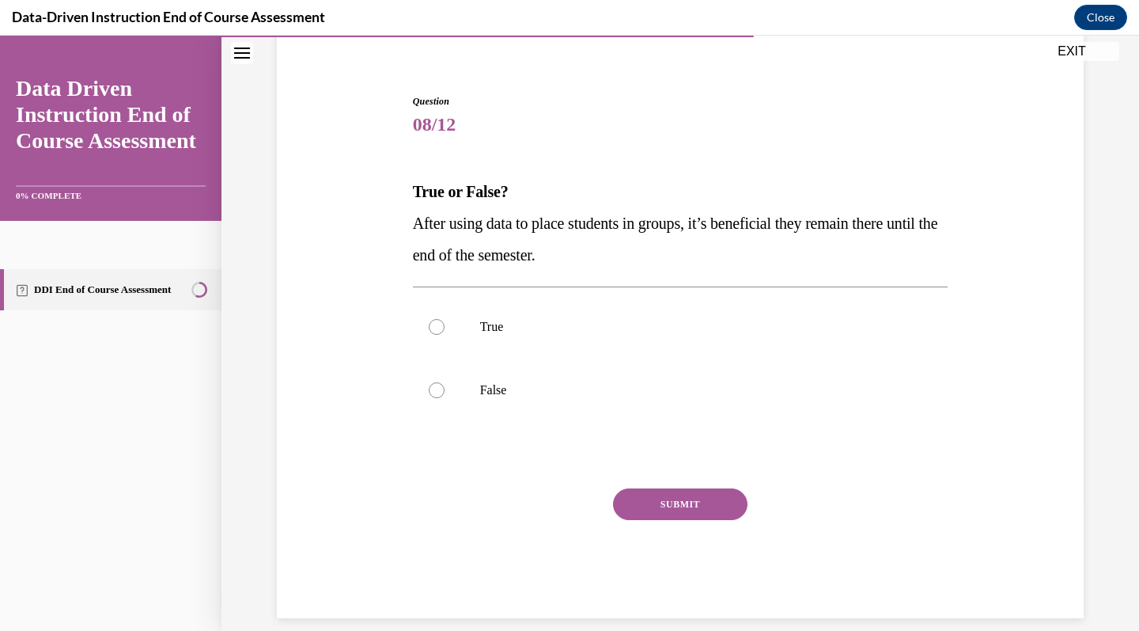
click at [733, 510] on button "SUBMIT" at bounding box center [680, 504] width 135 height 32
click at [510, 521] on div "SUBMIT" at bounding box center [681, 527] width 536 height 79
click at [462, 514] on div "SUBMIT" at bounding box center [681, 527] width 536 height 79
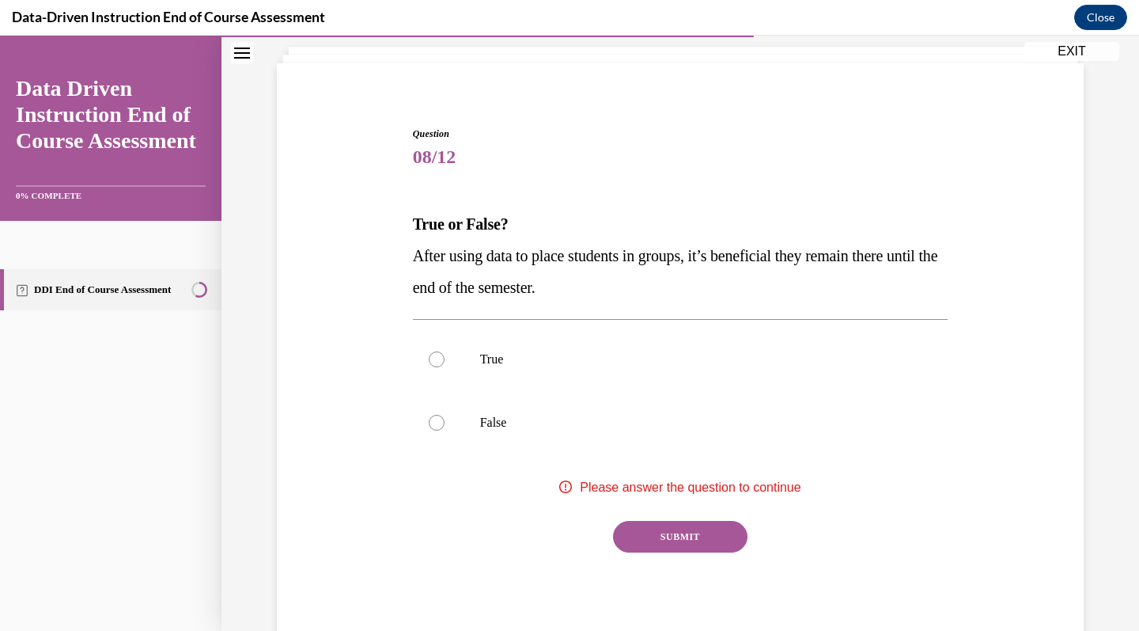
scroll to position [107, 0]
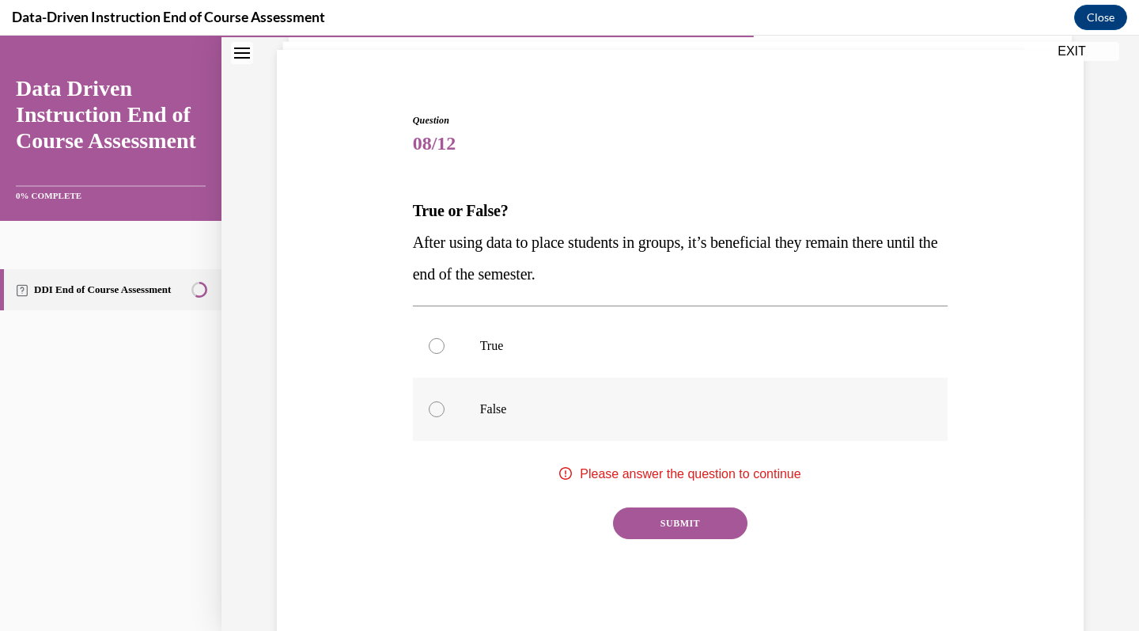
click at [432, 406] on div at bounding box center [437, 409] width 16 height 16
click at [432, 406] on input "False" at bounding box center [437, 409] width 16 height 16
radio input "true"
click at [699, 532] on button "SUBMIT" at bounding box center [680, 523] width 135 height 32
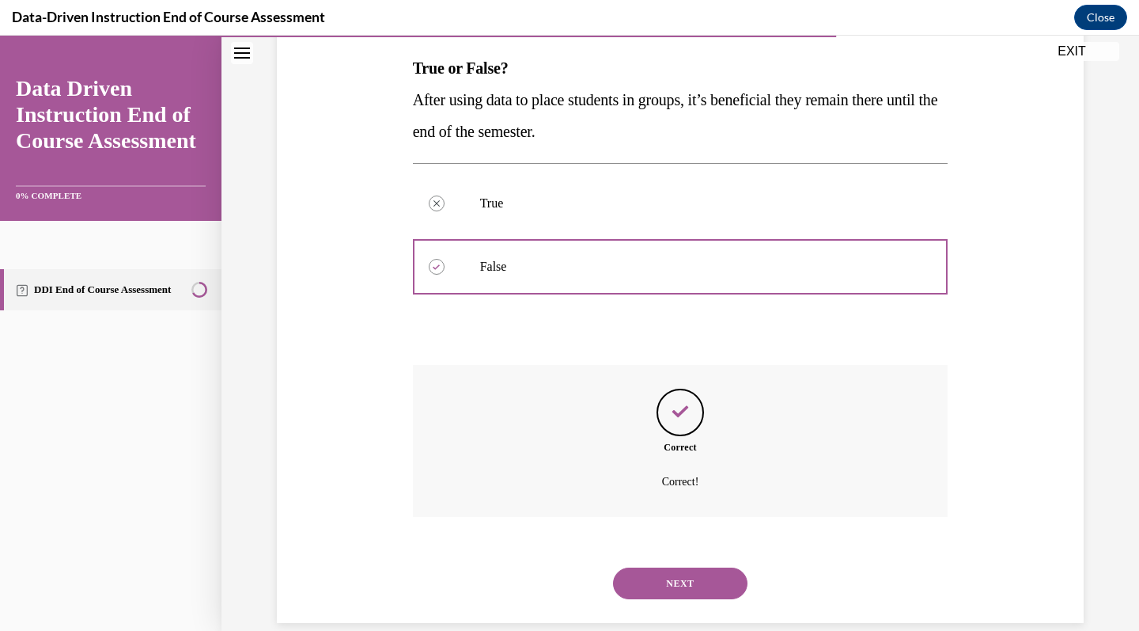
scroll to position [253, 0]
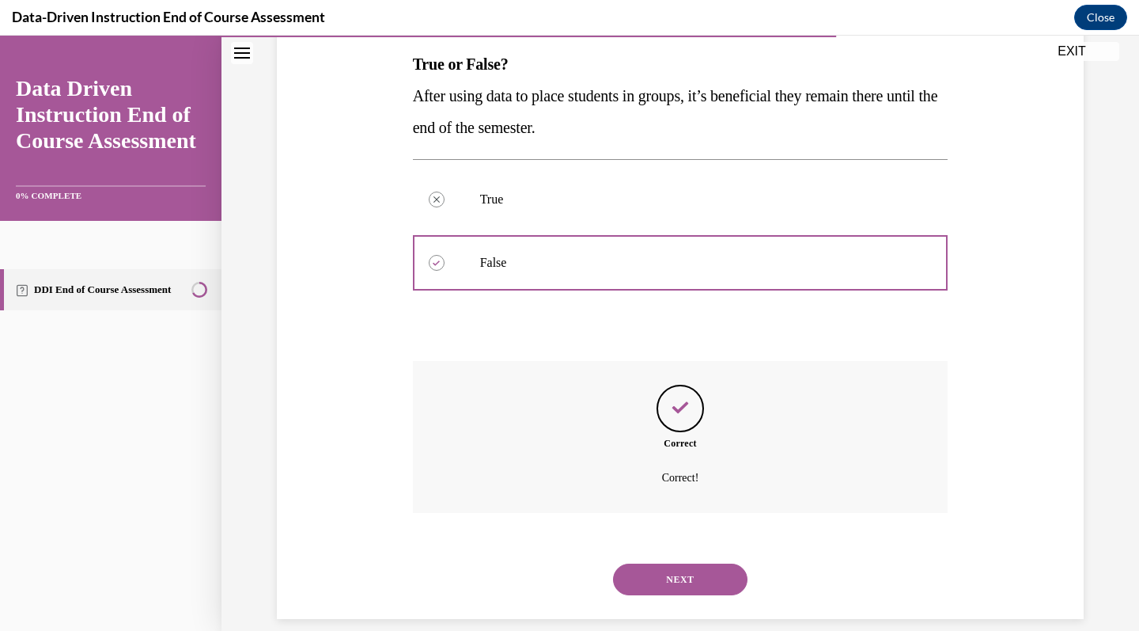
click at [703, 563] on button "NEXT" at bounding box center [680, 579] width 135 height 32
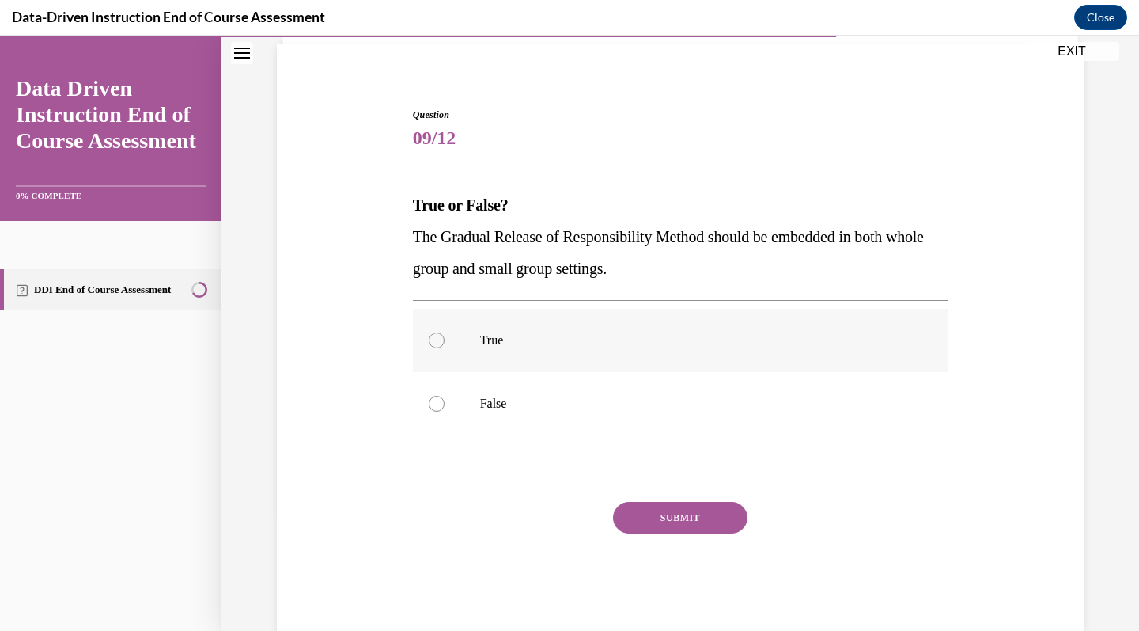
click at [504, 336] on p "True" at bounding box center [694, 340] width 429 height 16
click at [445, 336] on input "True" at bounding box center [437, 340] width 16 height 16
radio input "true"
click at [692, 516] on button "SUBMIT" at bounding box center [680, 518] width 135 height 32
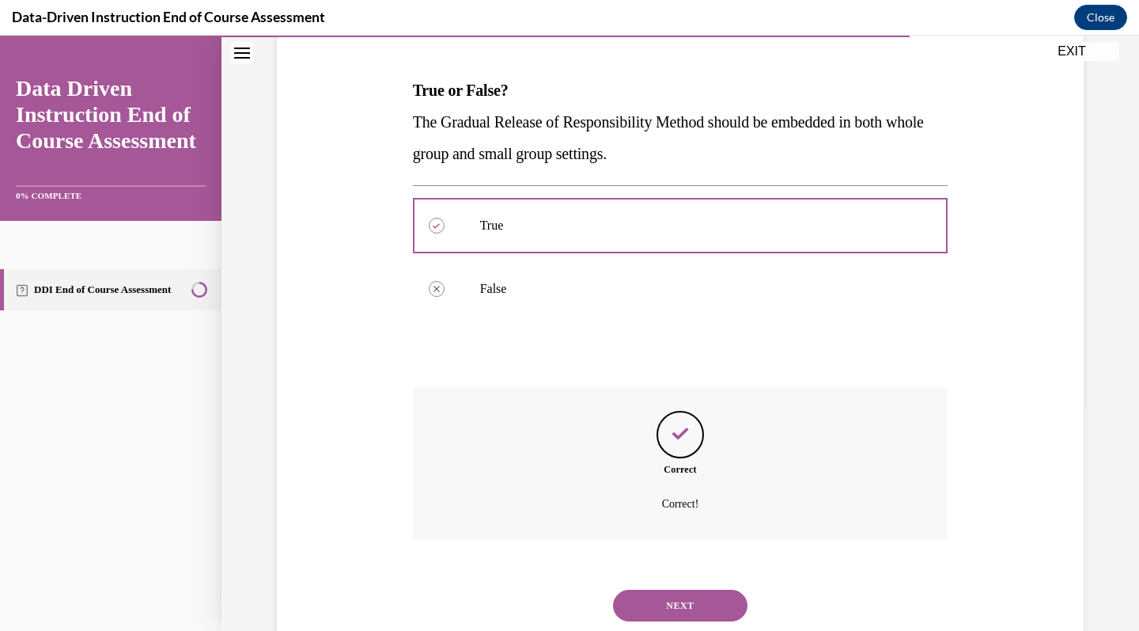
scroll to position [253, 0]
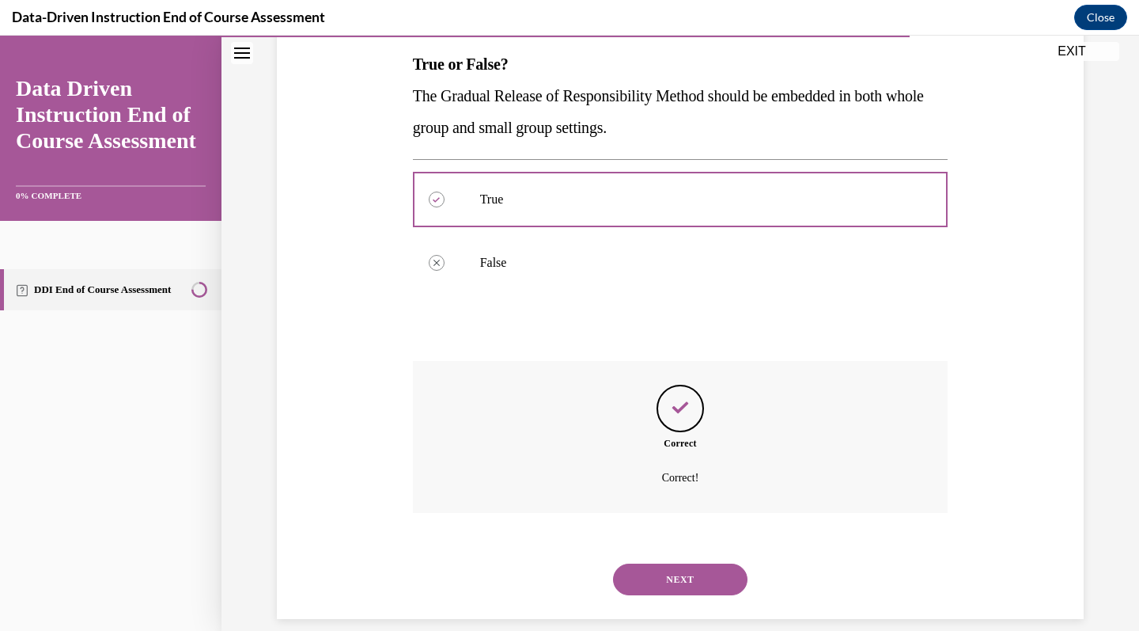
click at [687, 563] on button "NEXT" at bounding box center [680, 579] width 135 height 32
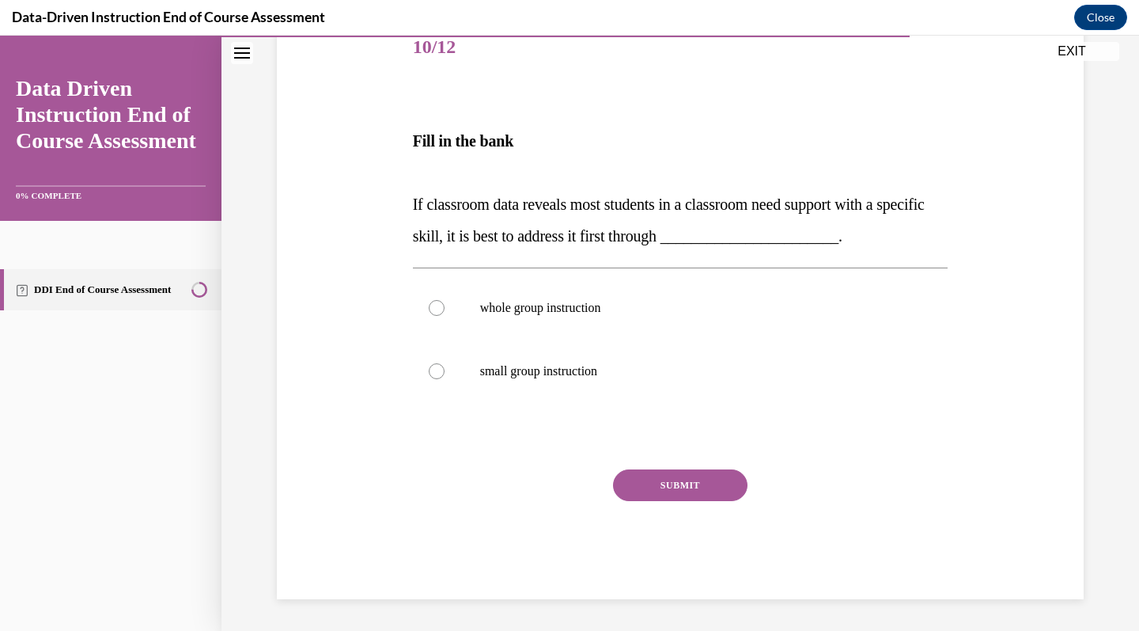
scroll to position [161, 0]
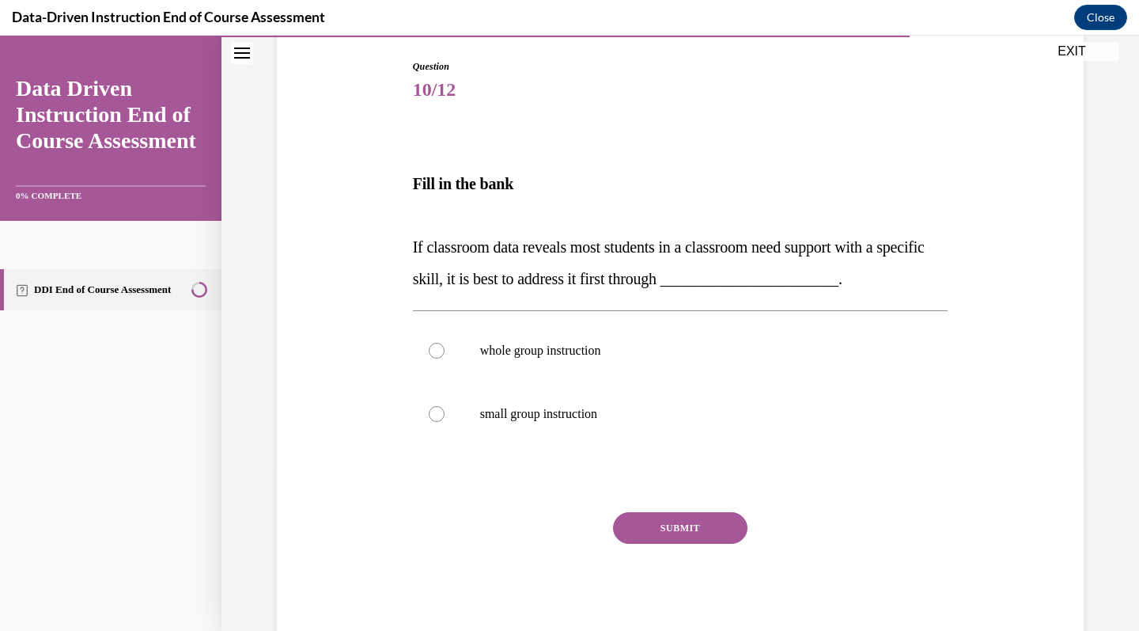
click at [651, 314] on div "whole group instruction small group instruction" at bounding box center [681, 381] width 536 height 143
click at [643, 351] on p "whole group instruction" at bounding box center [694, 351] width 429 height 16
click at [445, 351] on input "whole group instruction" at bounding box center [437, 351] width 16 height 16
radio input "true"
click at [675, 517] on button "SUBMIT" at bounding box center [680, 528] width 135 height 32
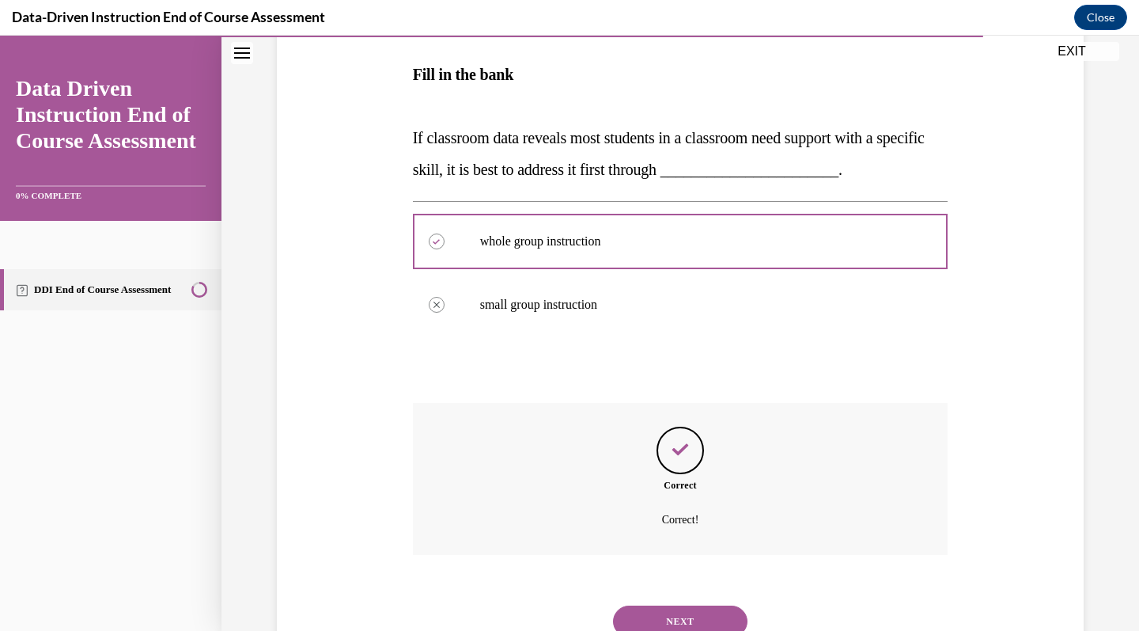
scroll to position [312, 0]
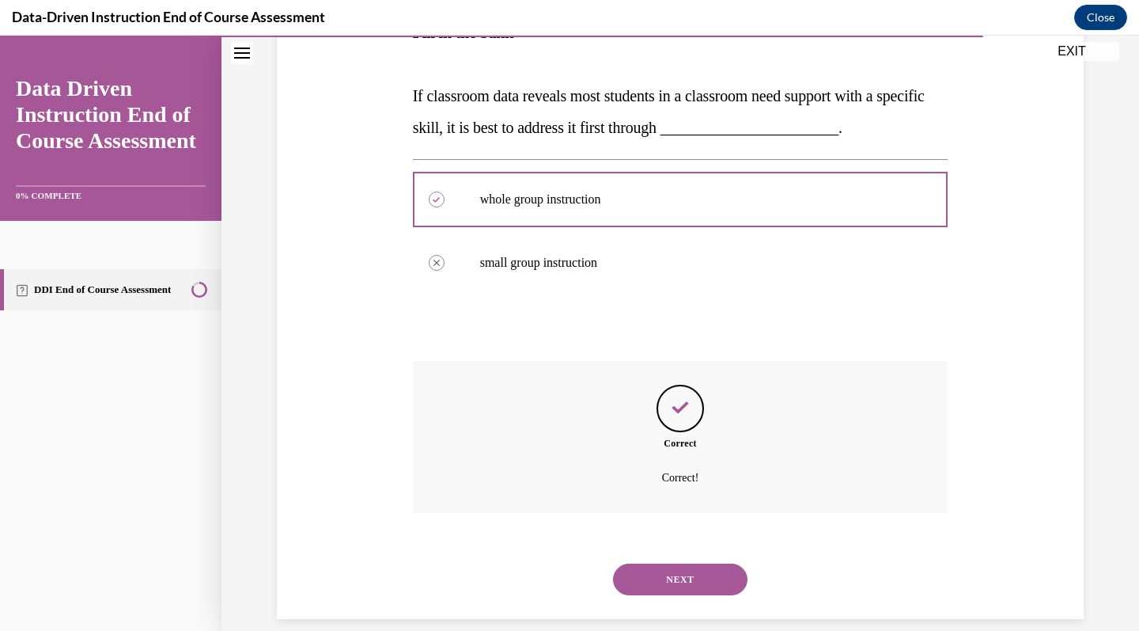
click at [696, 572] on button "NEXT" at bounding box center [680, 579] width 135 height 32
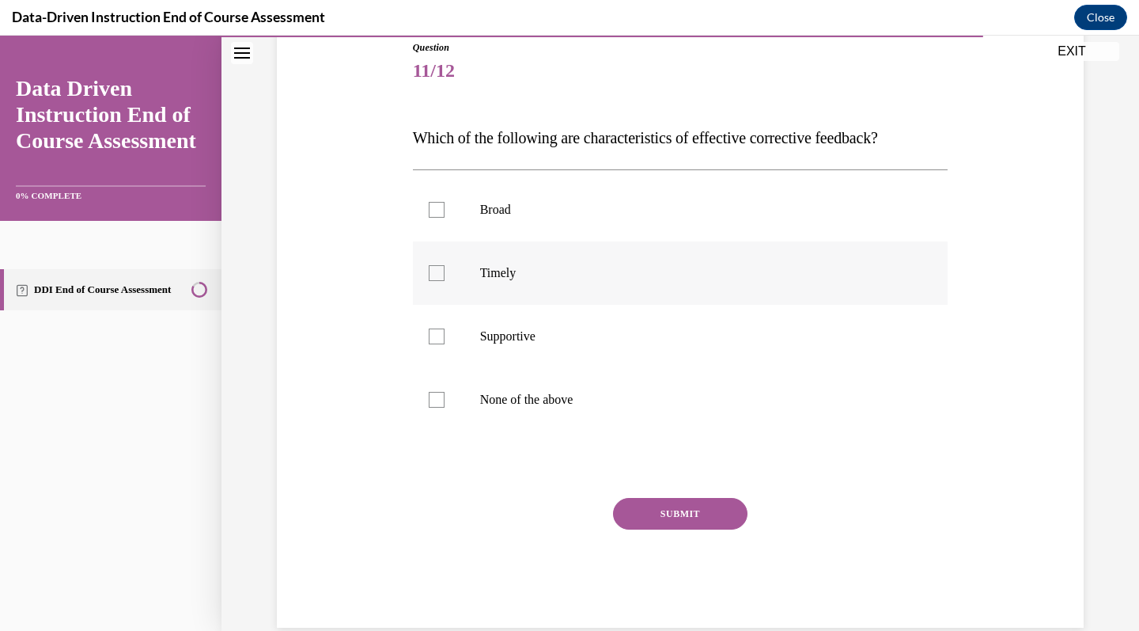
click at [745, 272] on p "Timely" at bounding box center [694, 273] width 429 height 16
click at [445, 272] on input "Timely" at bounding box center [437, 273] width 16 height 16
checkbox input "true"
click at [737, 326] on label "Supportive" at bounding box center [681, 336] width 536 height 63
click at [445, 328] on input "Supportive" at bounding box center [437, 336] width 16 height 16
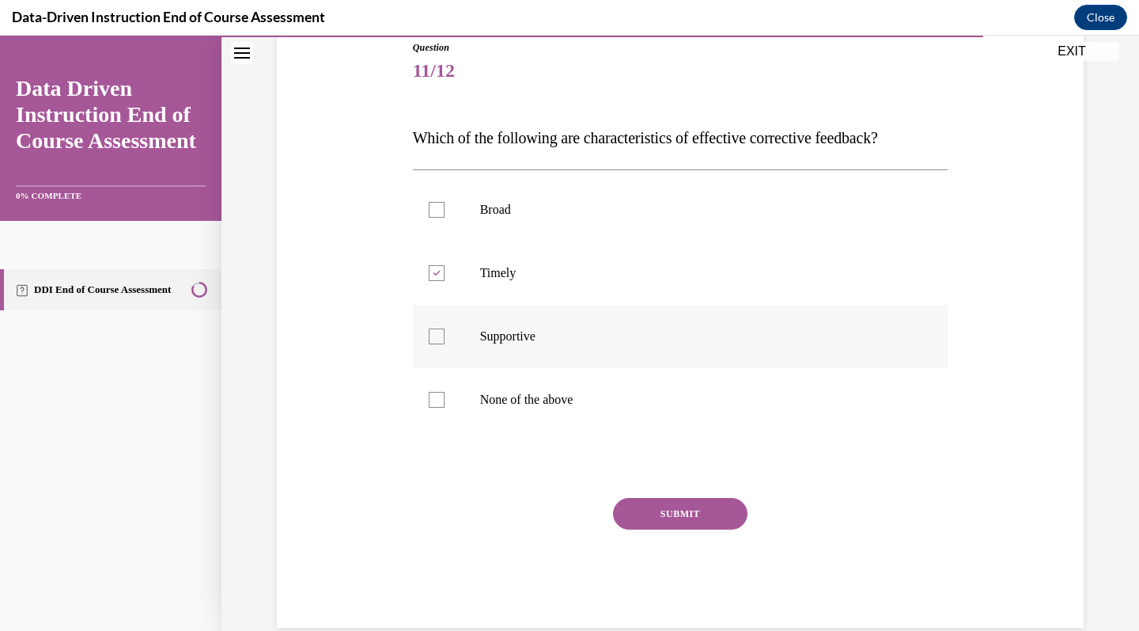
checkbox input "true"
click at [714, 510] on button "SUBMIT" at bounding box center [680, 514] width 135 height 32
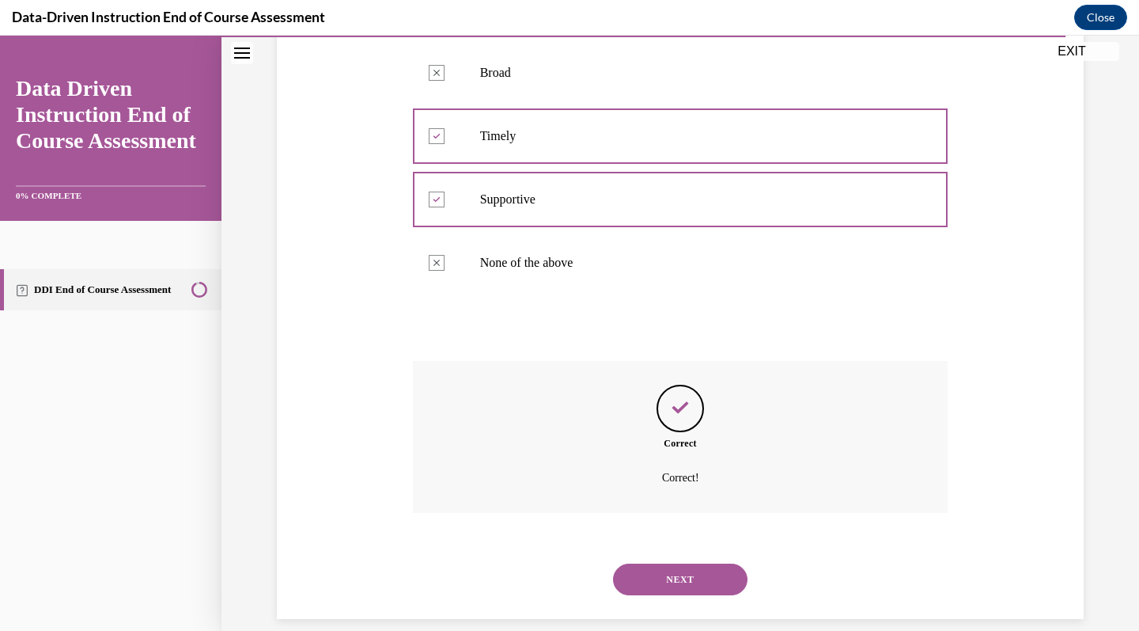
scroll to position [317, 0]
click at [694, 563] on button "NEXT" at bounding box center [680, 579] width 135 height 32
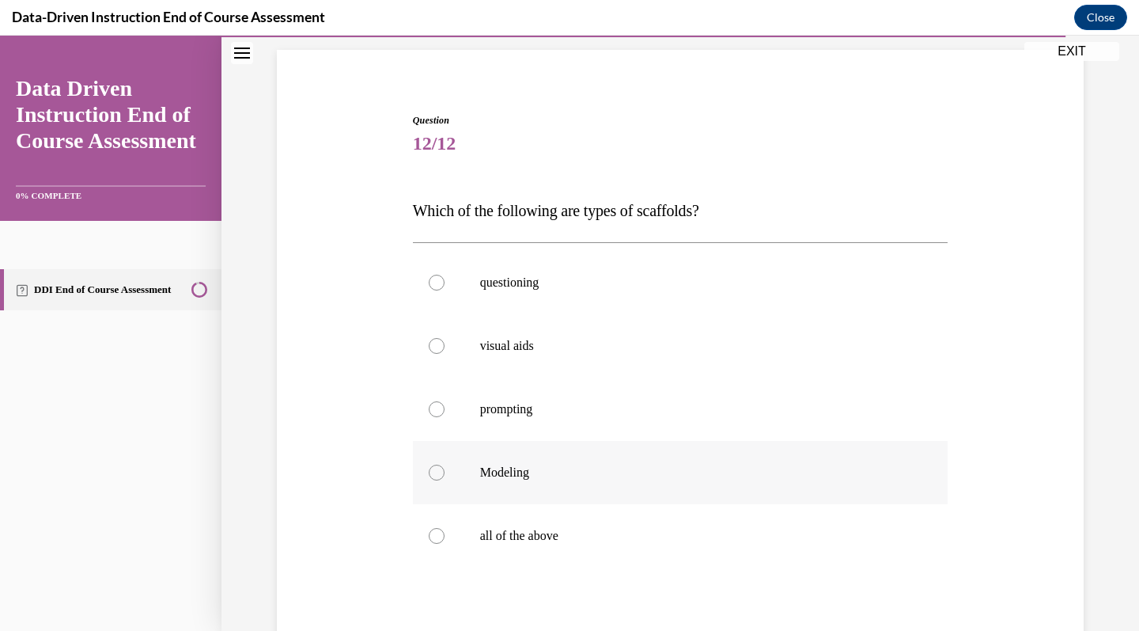
scroll to position [108, 0]
click at [703, 538] on p "all of the above" at bounding box center [694, 534] width 429 height 16
click at [445, 538] on input "all of the above" at bounding box center [437, 534] width 16 height 16
radio input "true"
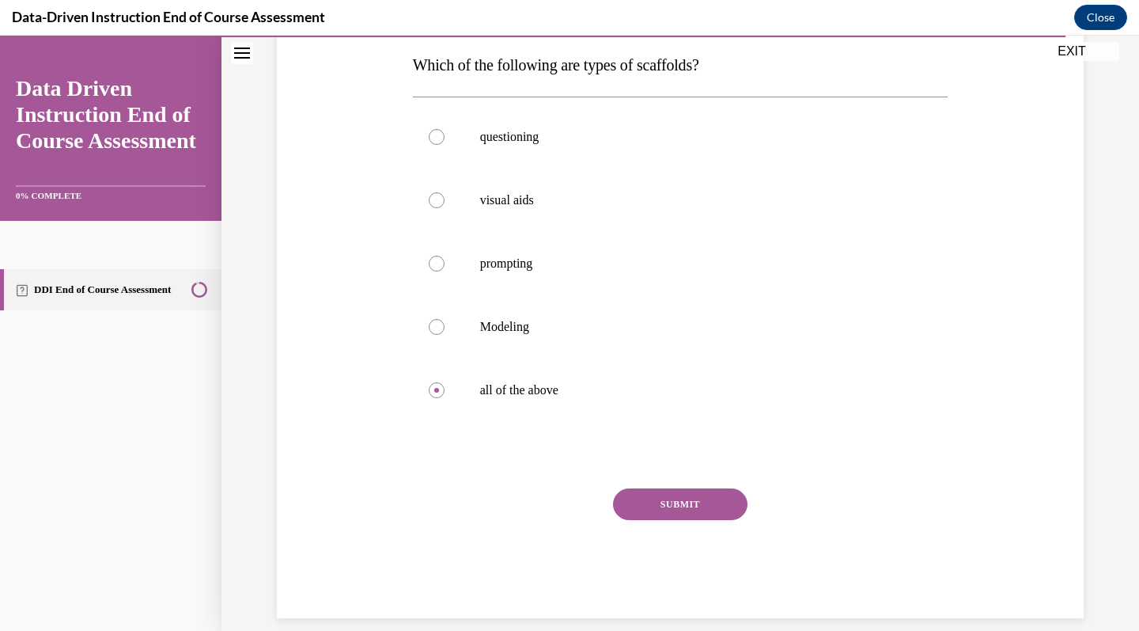
click at [700, 507] on button "SUBMIT" at bounding box center [680, 504] width 135 height 32
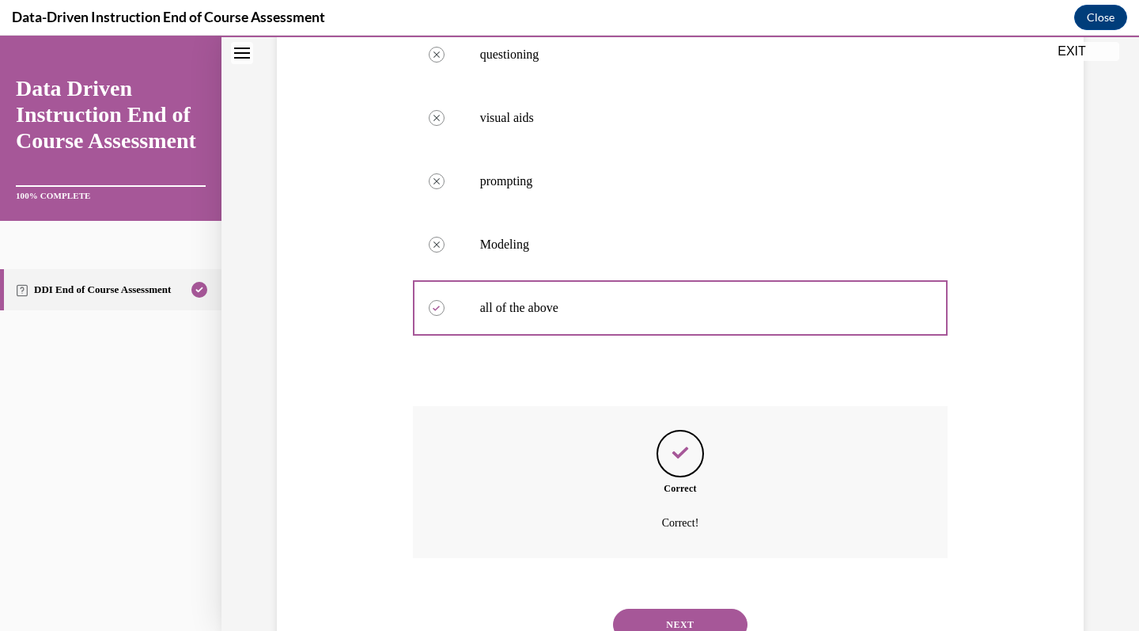
scroll to position [380, 0]
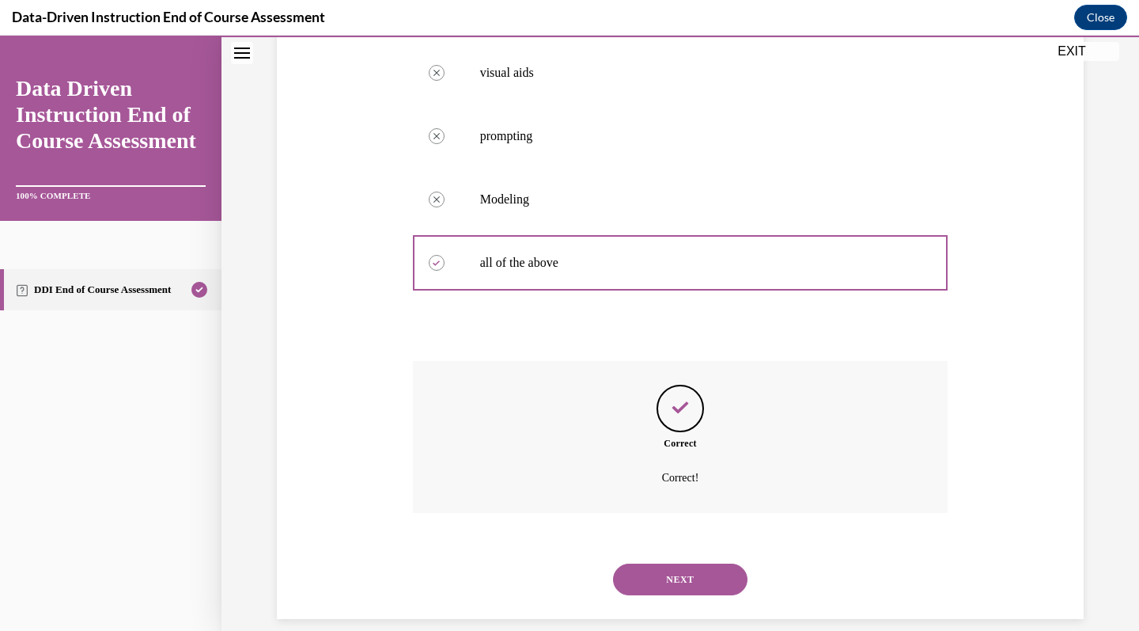
click at [679, 563] on button "NEXT" at bounding box center [680, 579] width 135 height 32
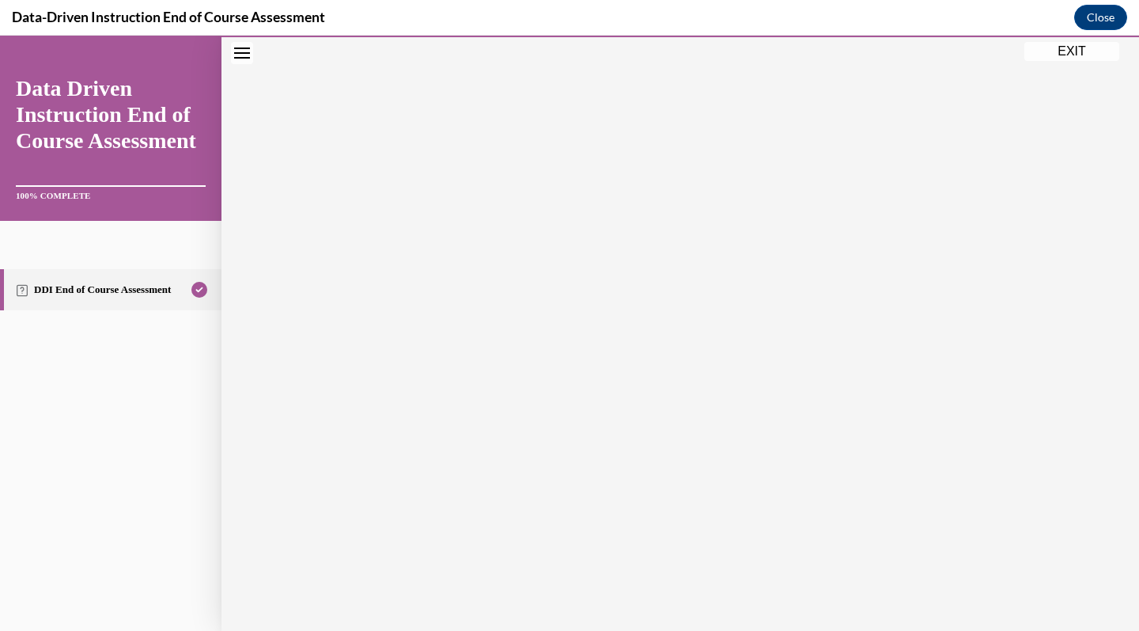
scroll to position [197, 0]
click at [678, 530] on icon "button" at bounding box center [681, 533] width 56 height 17
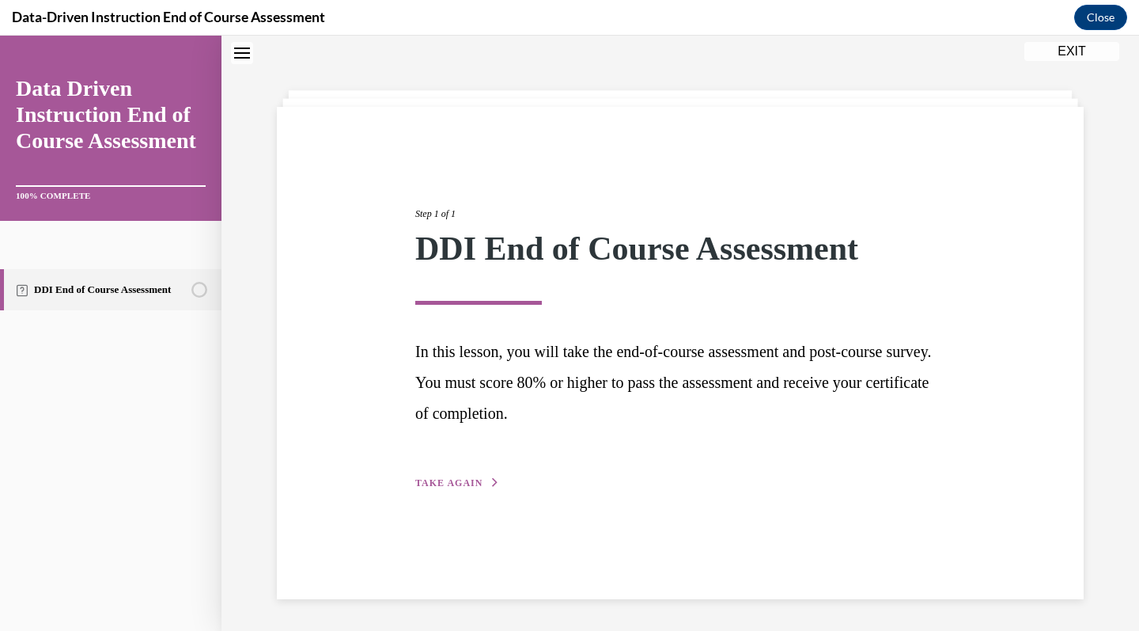
click at [450, 477] on span "TAKE AGAIN" at bounding box center [448, 482] width 67 height 11
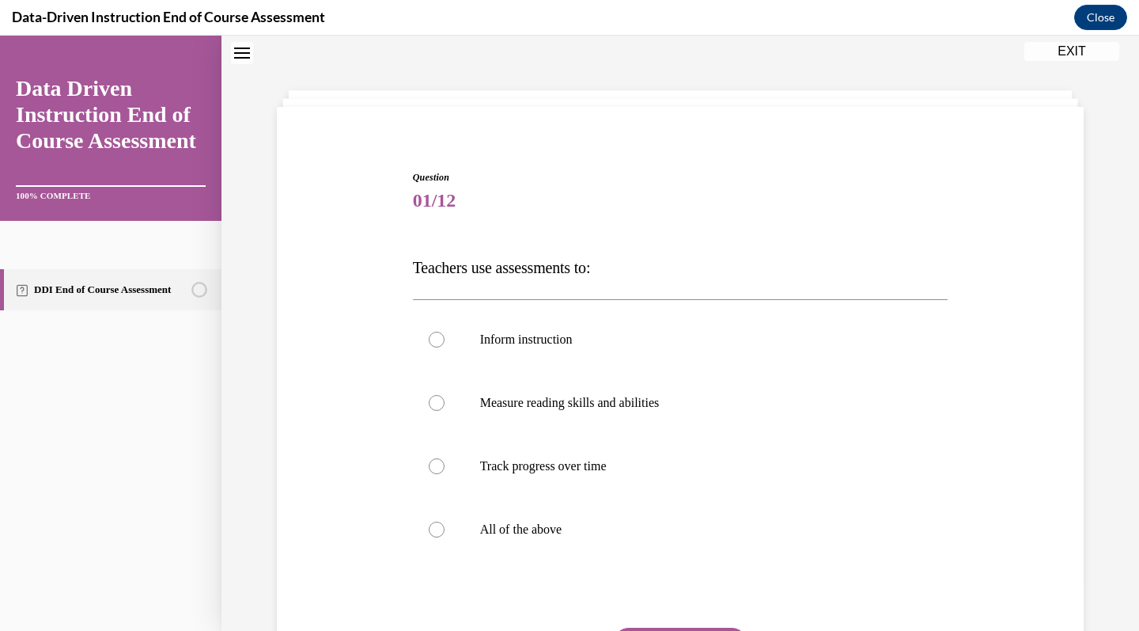
scroll to position [48, 0]
click at [602, 522] on label "All of the above" at bounding box center [681, 530] width 536 height 63
click at [445, 523] on input "All of the above" at bounding box center [437, 531] width 16 height 16
radio input "true"
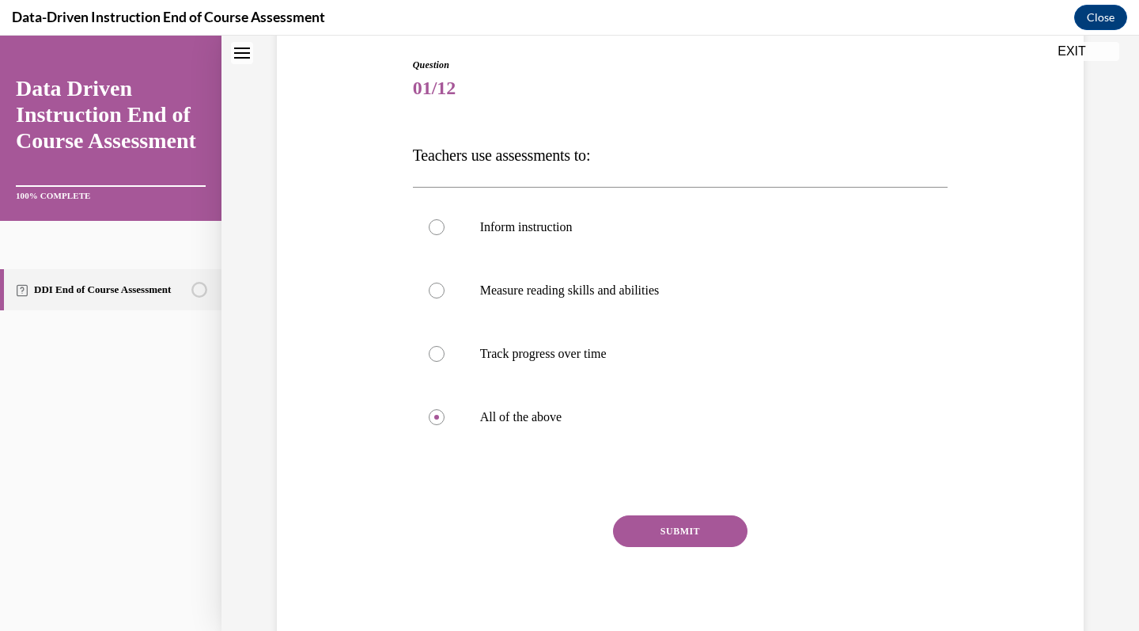
click at [708, 540] on button "SUBMIT" at bounding box center [680, 531] width 135 height 32
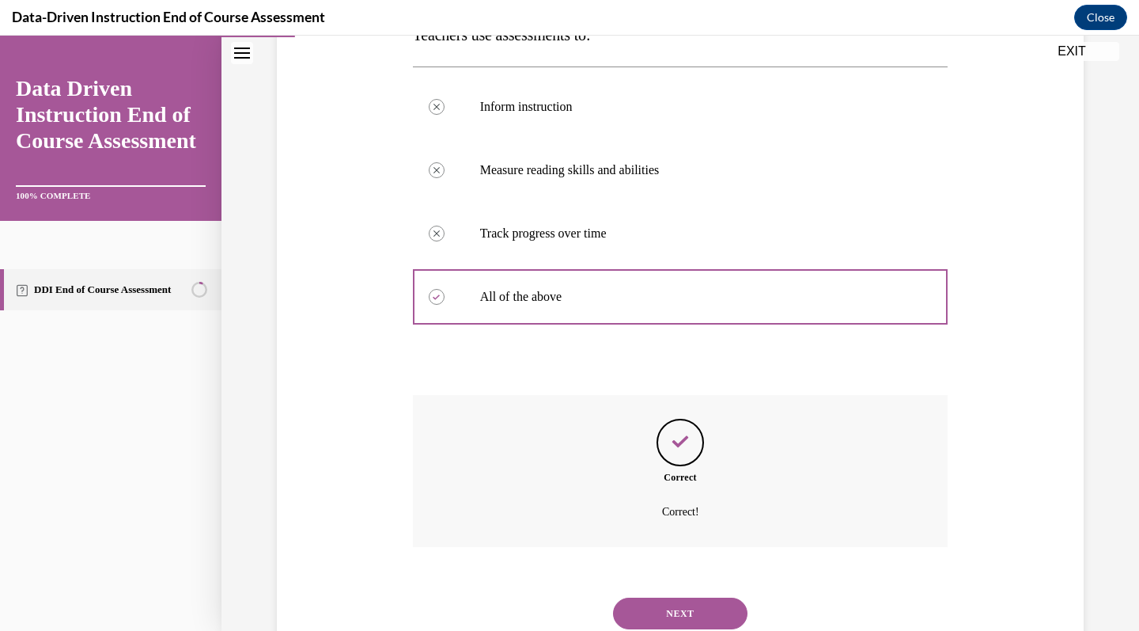
scroll to position [317, 0]
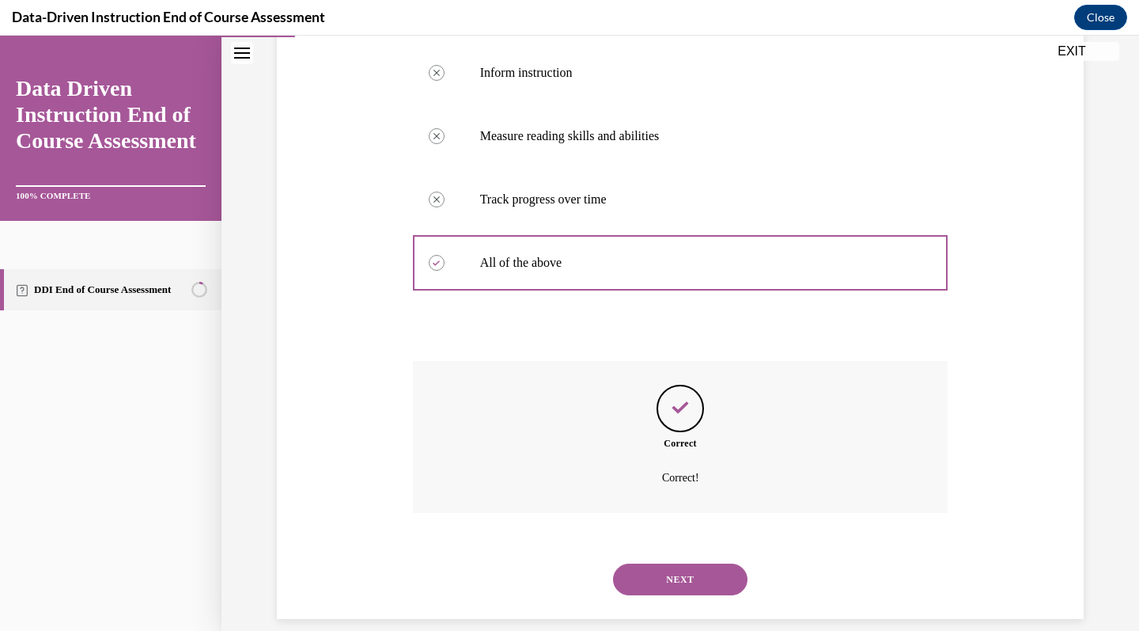
click at [689, 563] on button "NEXT" at bounding box center [680, 579] width 135 height 32
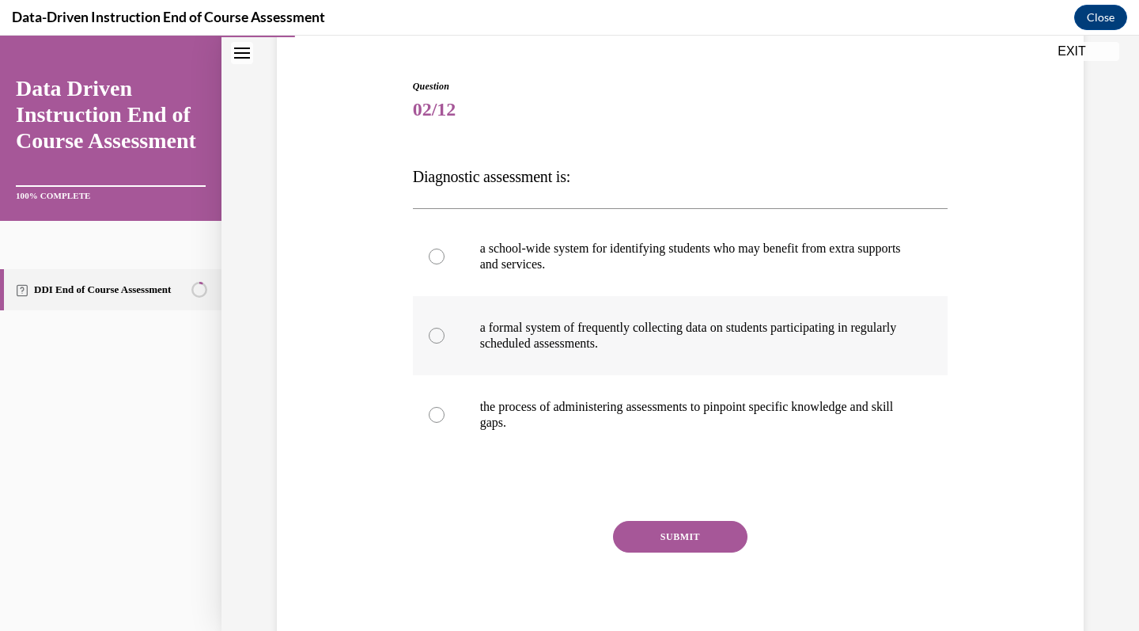
click at [745, 339] on p "a formal system of frequently collecting data on students participating in regu…" at bounding box center [694, 336] width 429 height 32
click at [445, 339] on input "a formal system of frequently collecting data on students participating in regu…" at bounding box center [437, 336] width 16 height 16
radio input "true"
click at [700, 540] on button "SUBMIT" at bounding box center [680, 537] width 135 height 32
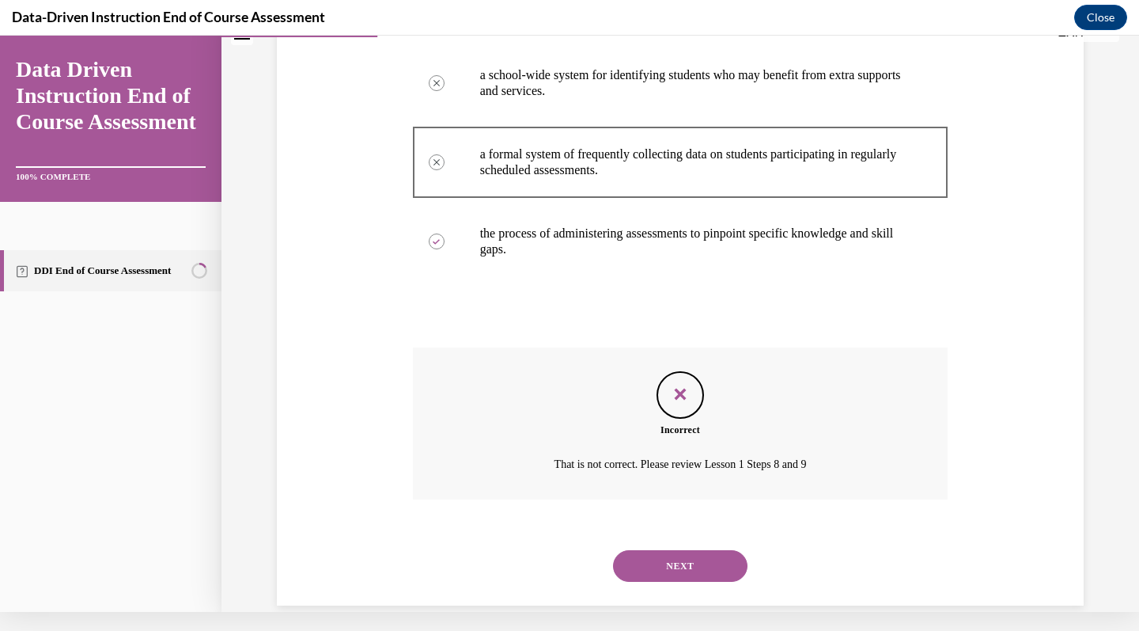
scroll to position [301, 0]
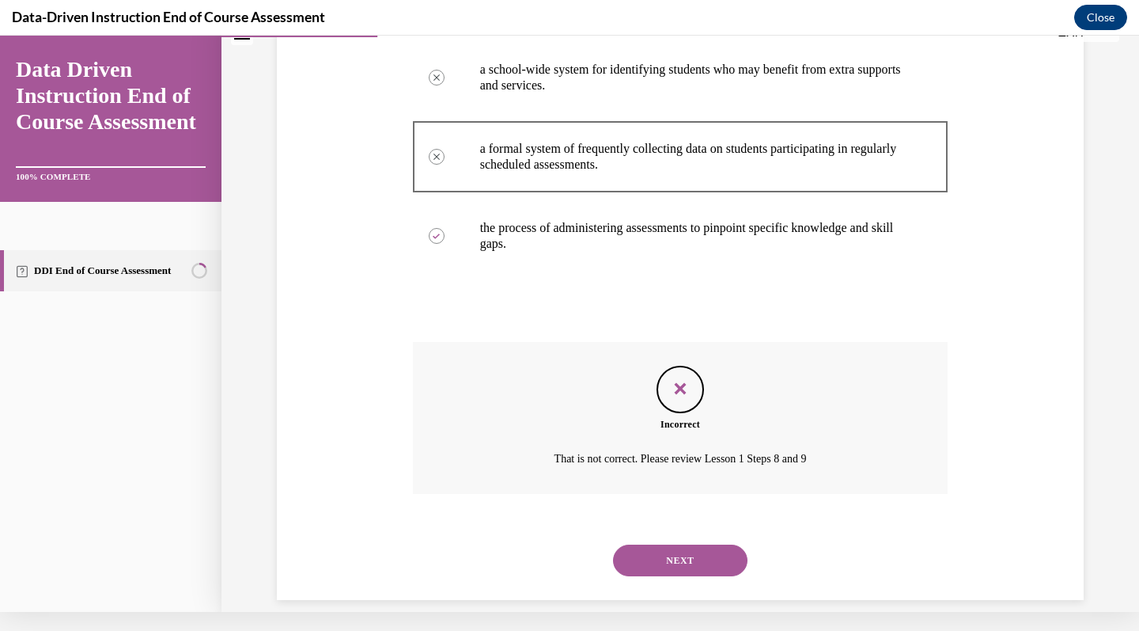
click at [1102, 13] on button "Close" at bounding box center [1101, 17] width 53 height 25
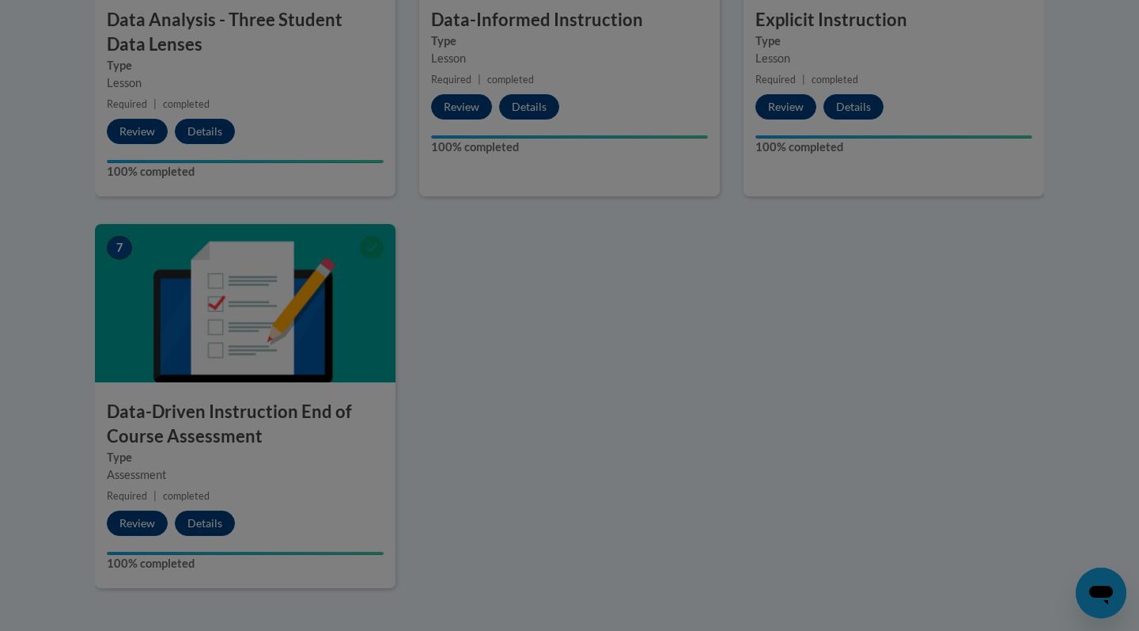
scroll to position [1037, 0]
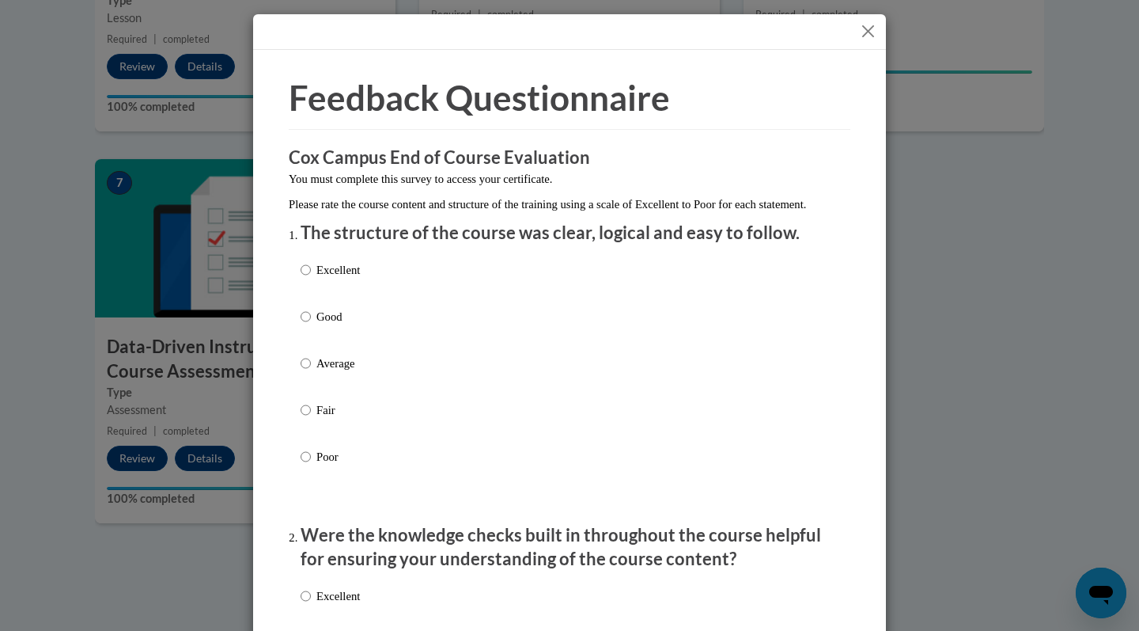
click at [354, 279] on p "Excellent" at bounding box center [339, 269] width 44 height 17
click at [311, 279] on input "Excellent" at bounding box center [306, 269] width 10 height 17
radio input "true"
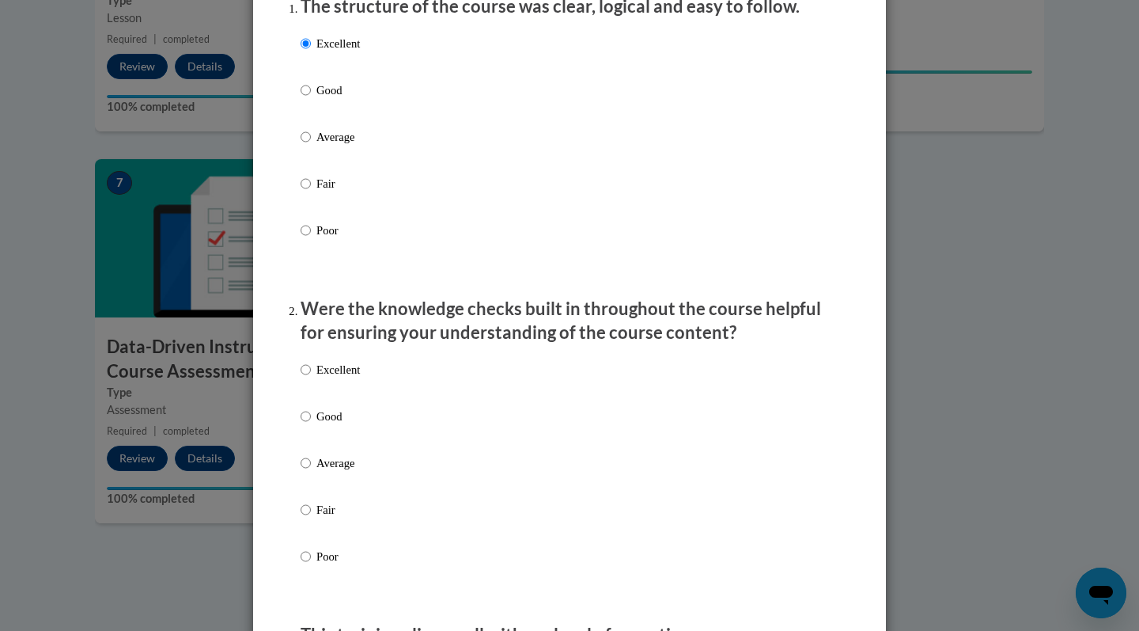
click at [328, 378] on p "Excellent" at bounding box center [339, 369] width 44 height 17
click at [311, 378] on input "Excellent" at bounding box center [306, 369] width 10 height 17
radio input "true"
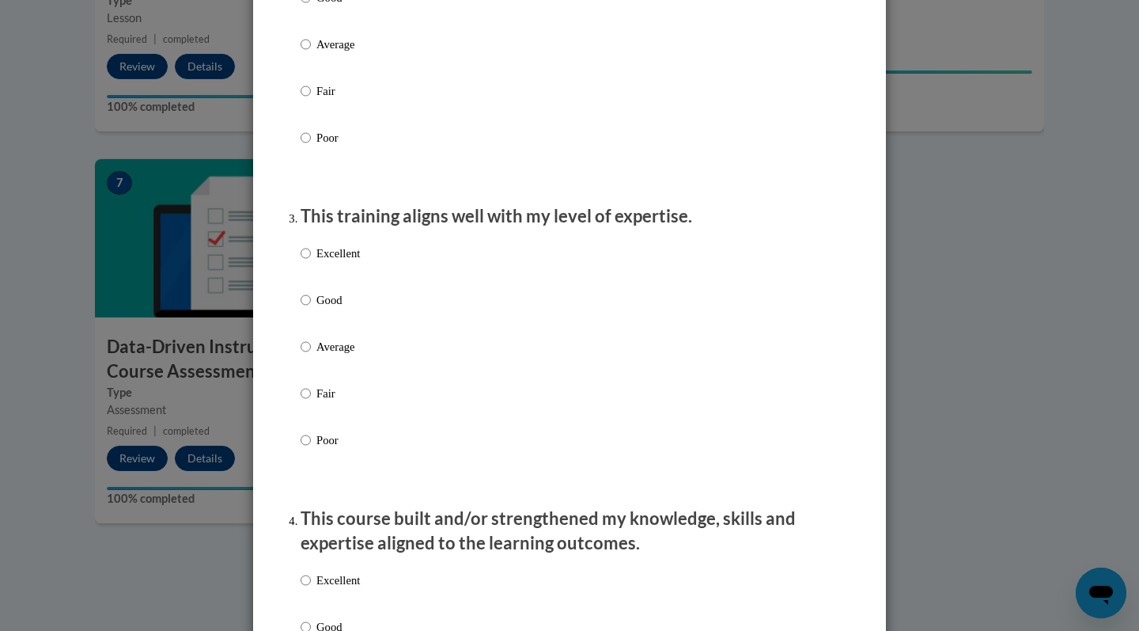
scroll to position [693, 0]
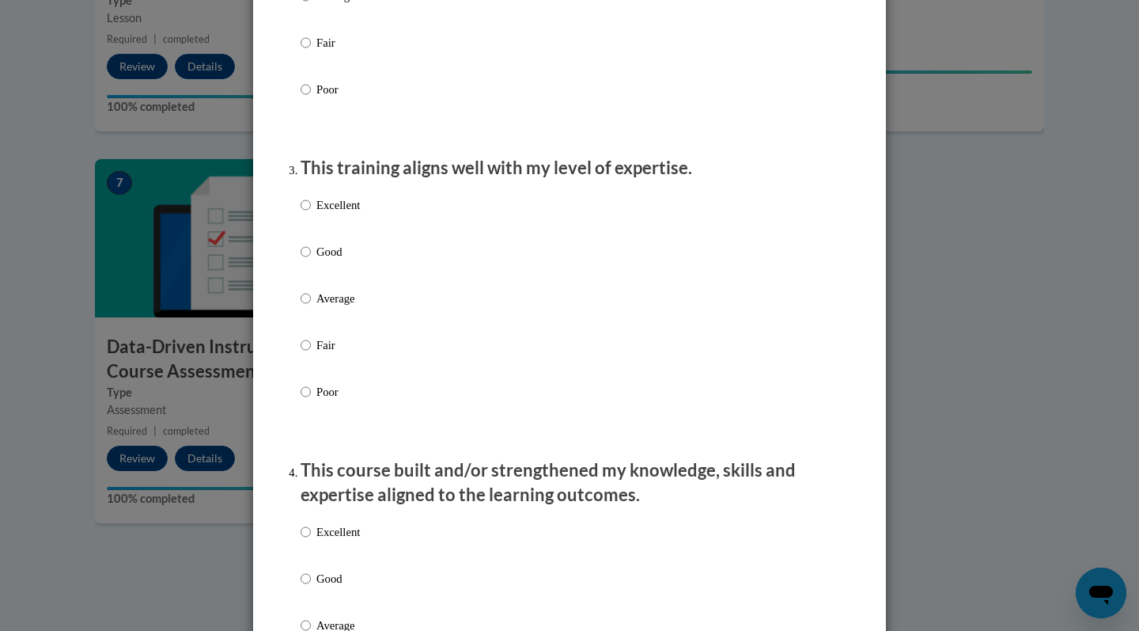
click at [340, 214] on p "Excellent" at bounding box center [339, 204] width 44 height 17
click at [311, 214] on input "Excellent" at bounding box center [306, 204] width 10 height 17
radio input "true"
click at [334, 531] on div "Excellent Good Average Fair Poor" at bounding box center [330, 637] width 59 height 245
click at [332, 540] on p "Excellent" at bounding box center [339, 531] width 44 height 17
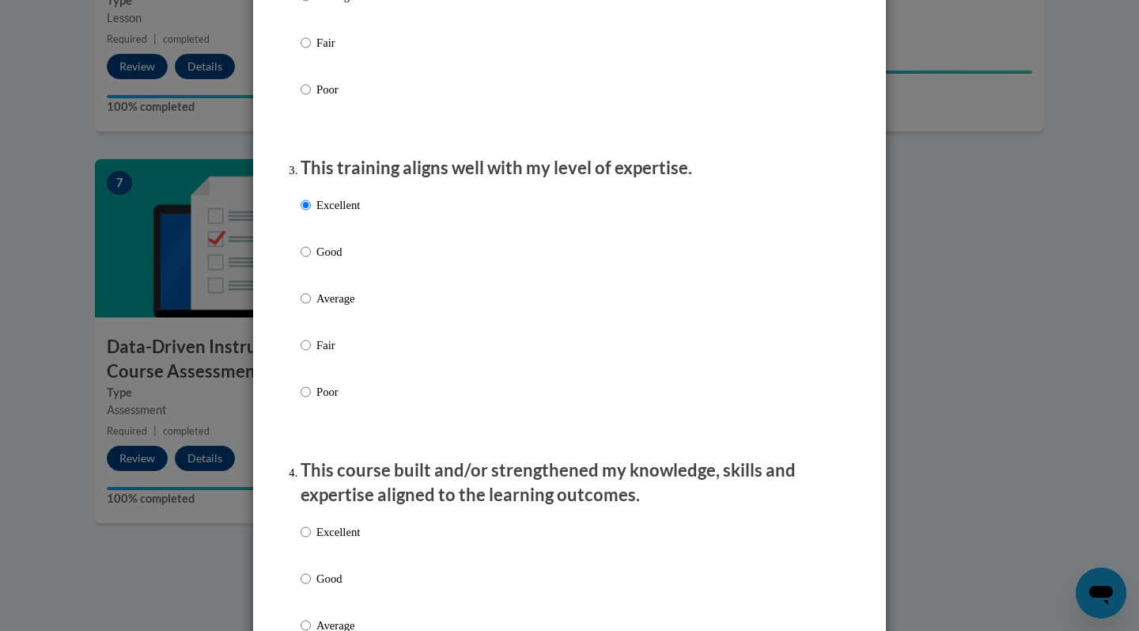
click at [311, 540] on input "Excellent" at bounding box center [306, 531] width 10 height 17
radio input "true"
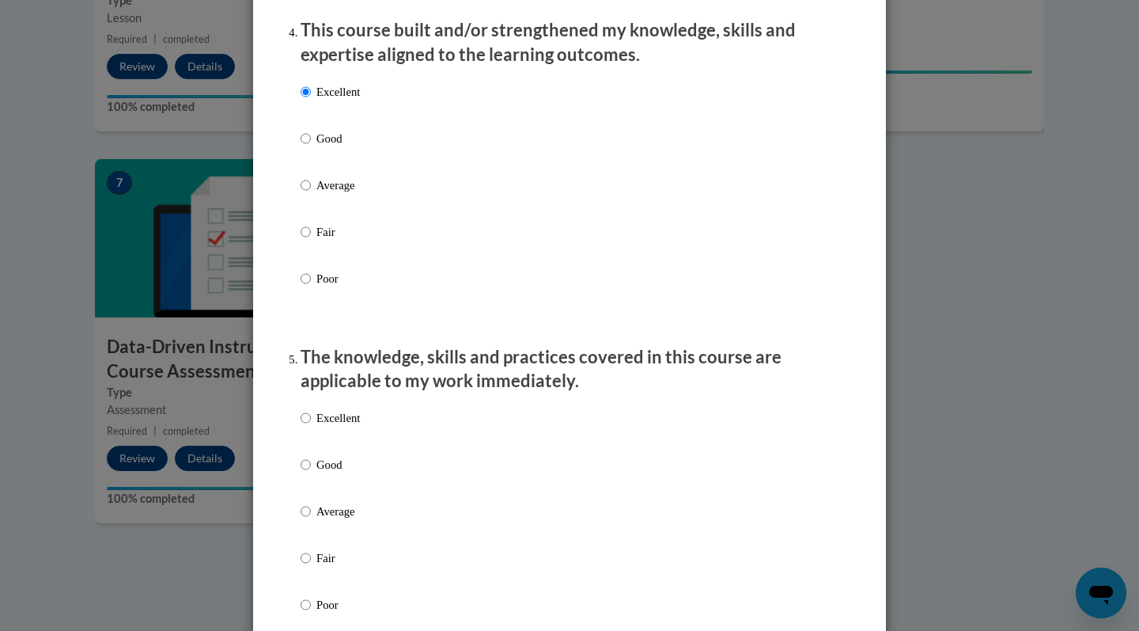
scroll to position [1166, 0]
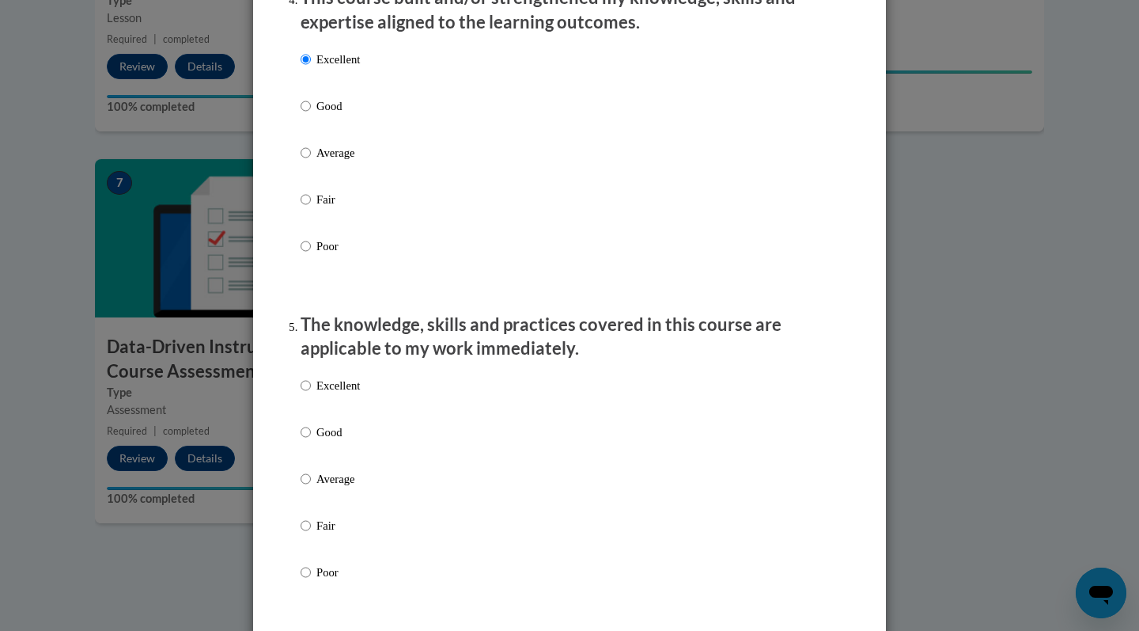
click at [363, 396] on div "Excellent Good Average Fair Poor" at bounding box center [570, 498] width 538 height 258
click at [347, 394] on p "Excellent" at bounding box center [339, 385] width 44 height 17
click at [311, 394] on input "Excellent" at bounding box center [306, 385] width 10 height 17
radio input "true"
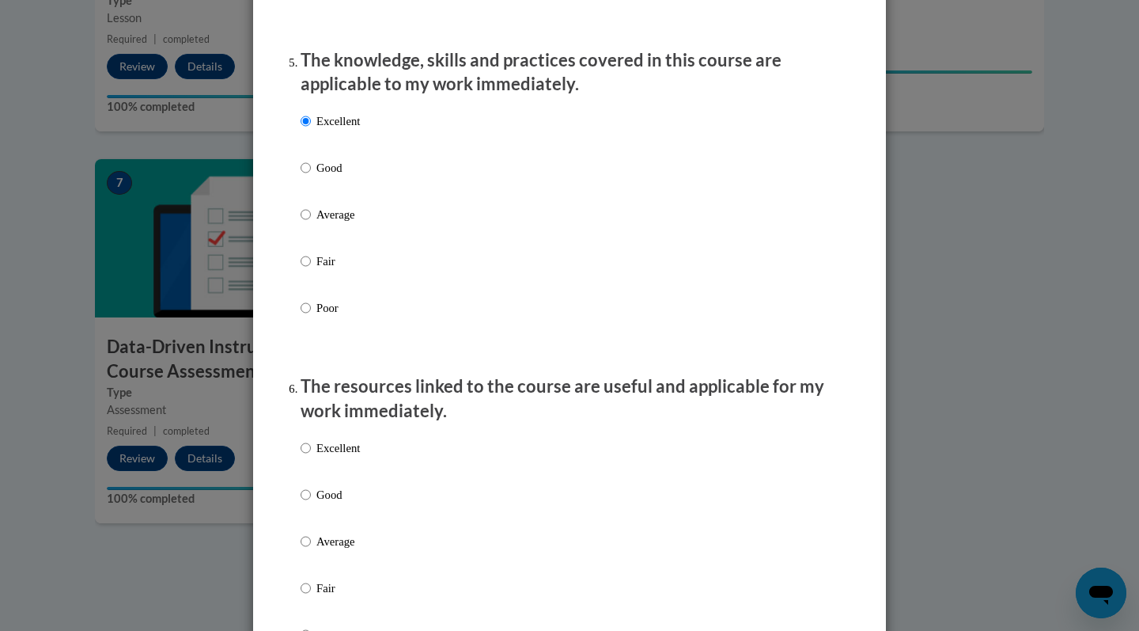
click at [337, 449] on p "Excellent" at bounding box center [339, 447] width 44 height 17
click at [311, 449] on input "Excellent" at bounding box center [306, 447] width 10 height 17
radio input "true"
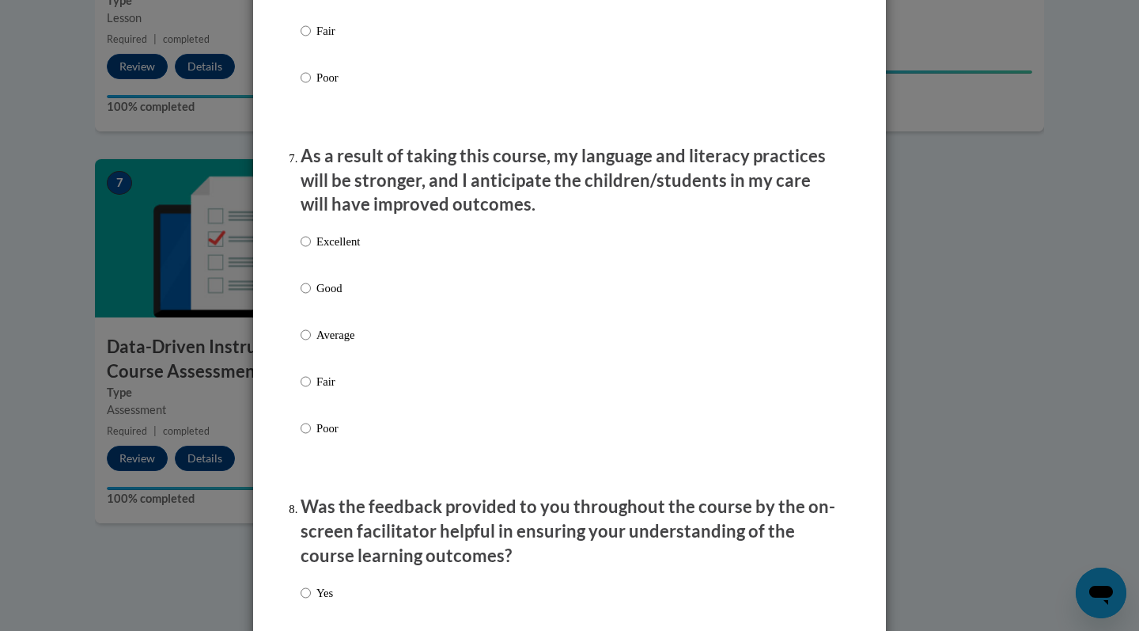
scroll to position [2045, 0]
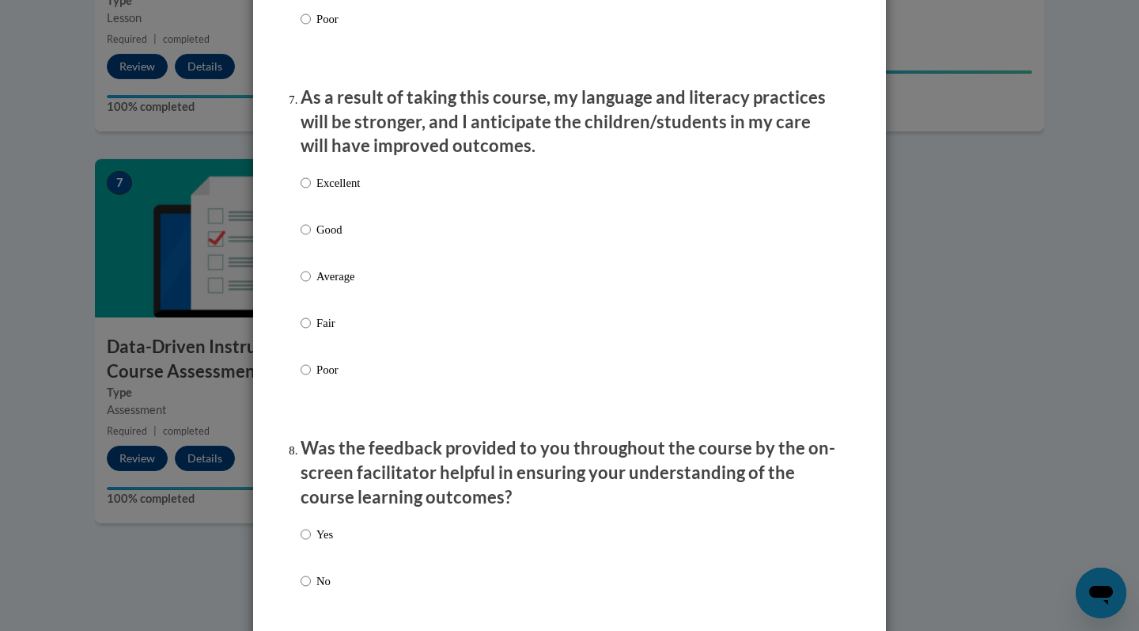
click at [348, 190] on p "Excellent" at bounding box center [339, 182] width 44 height 17
click at [311, 190] on input "Excellent" at bounding box center [306, 182] width 10 height 17
radio input "true"
click at [326, 533] on p "Yes" at bounding box center [325, 533] width 17 height 17
click at [311, 533] on input "Yes" at bounding box center [306, 533] width 10 height 17
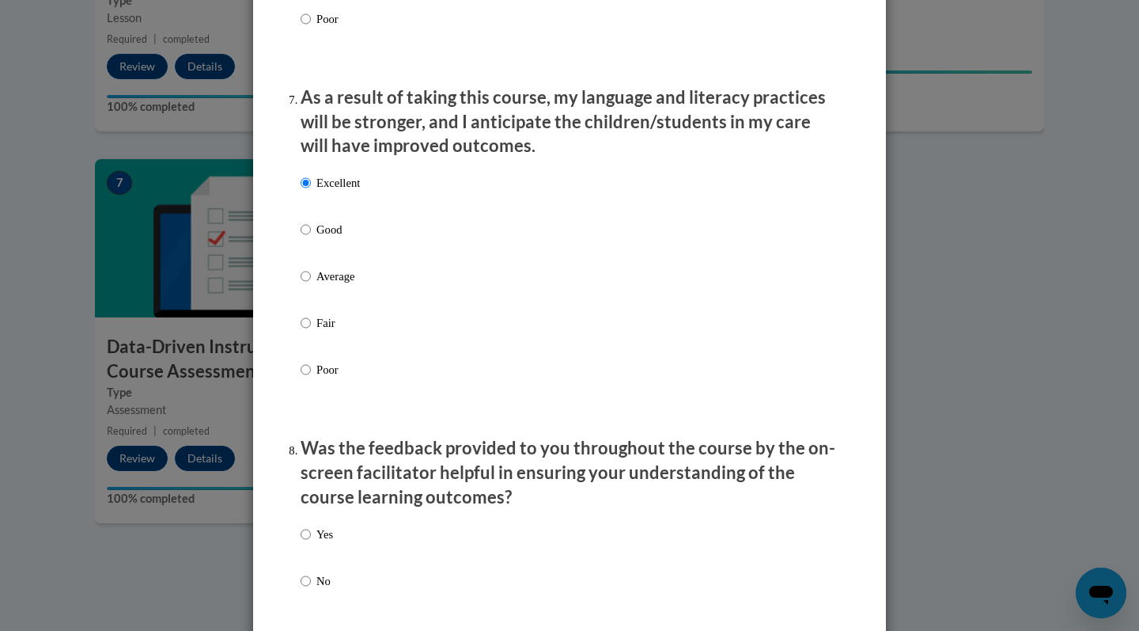
radio input "true"
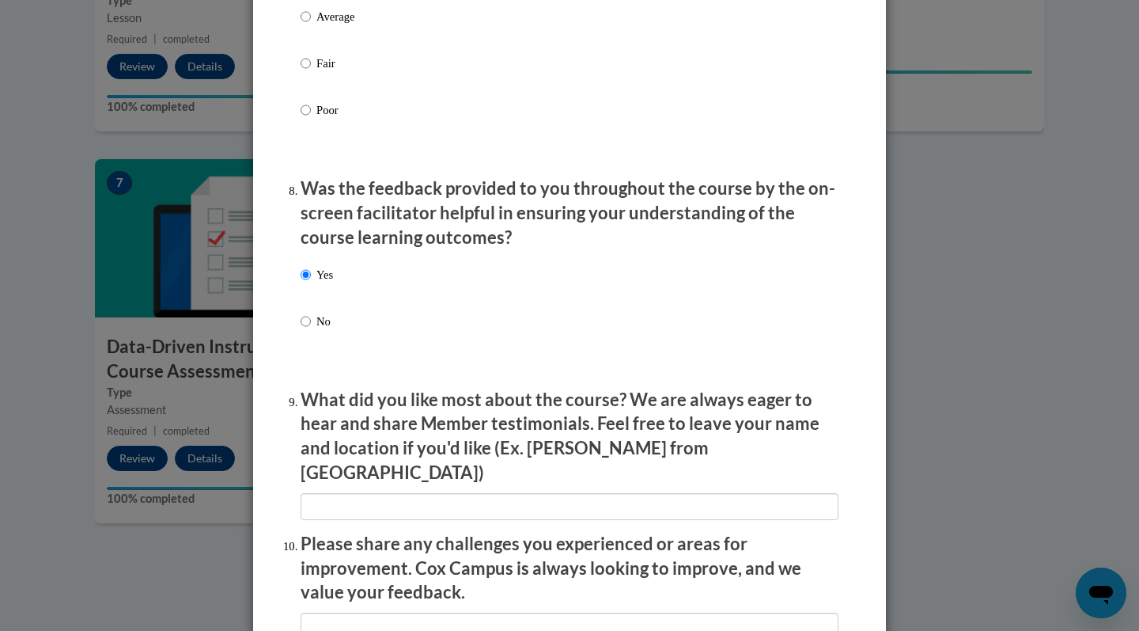
scroll to position [2318, 0]
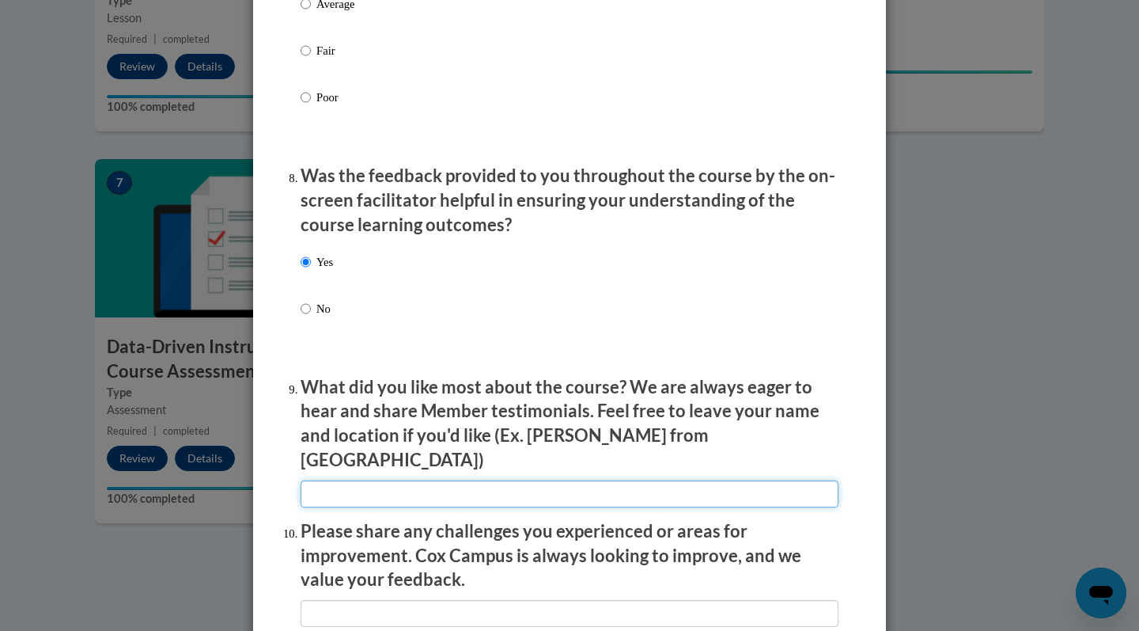
click at [346, 480] on input "textbox" at bounding box center [570, 493] width 538 height 27
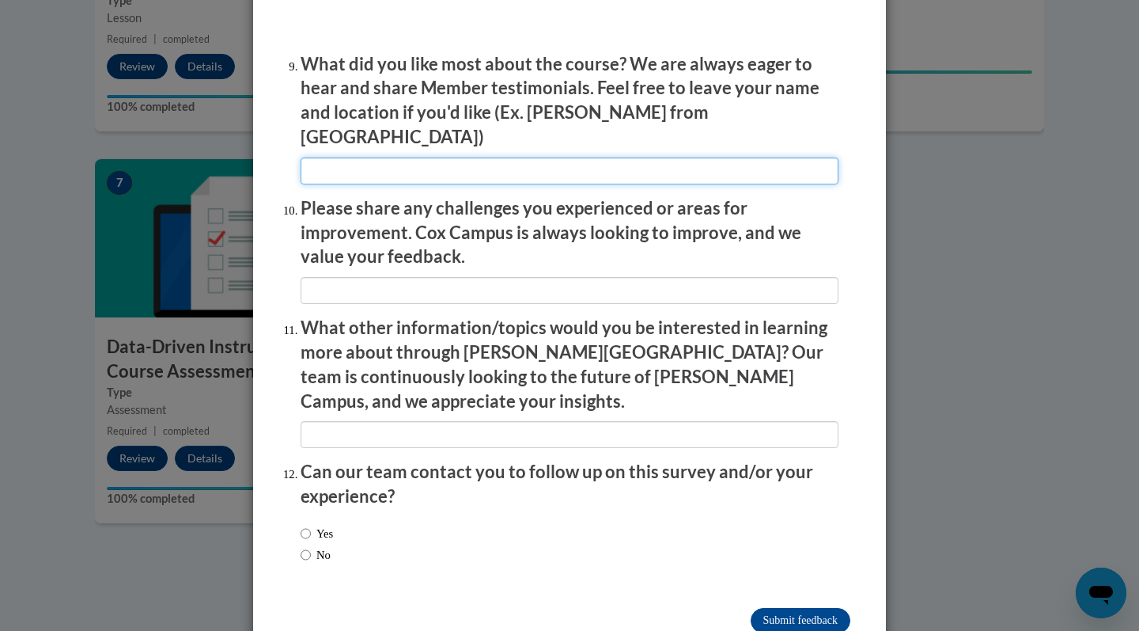
scroll to position [2639, 0]
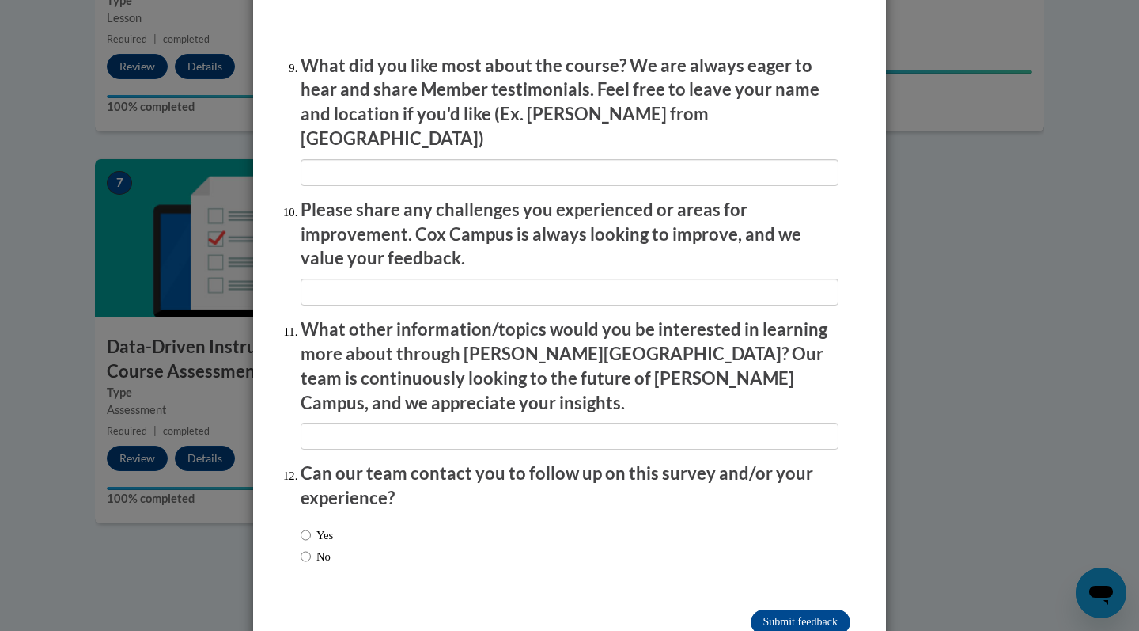
click at [320, 548] on label "No" at bounding box center [316, 556] width 30 height 17
click at [311, 548] on input "No" at bounding box center [306, 556] width 10 height 17
radio input "true"
click at [771, 609] on input "Submit feedback" at bounding box center [801, 621] width 100 height 25
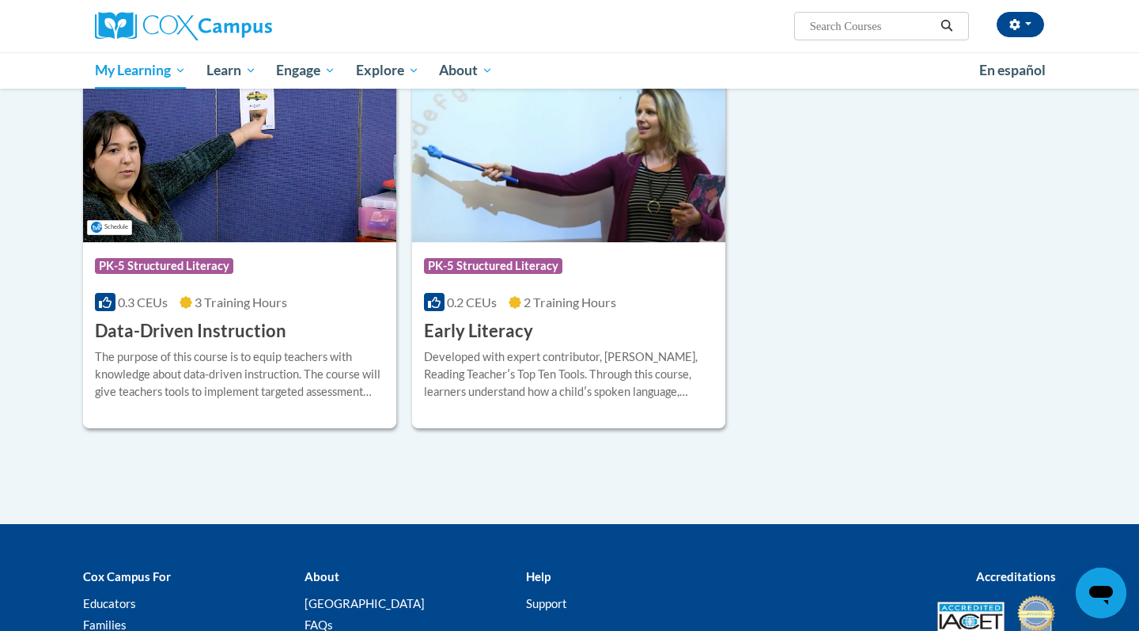
scroll to position [311, 0]
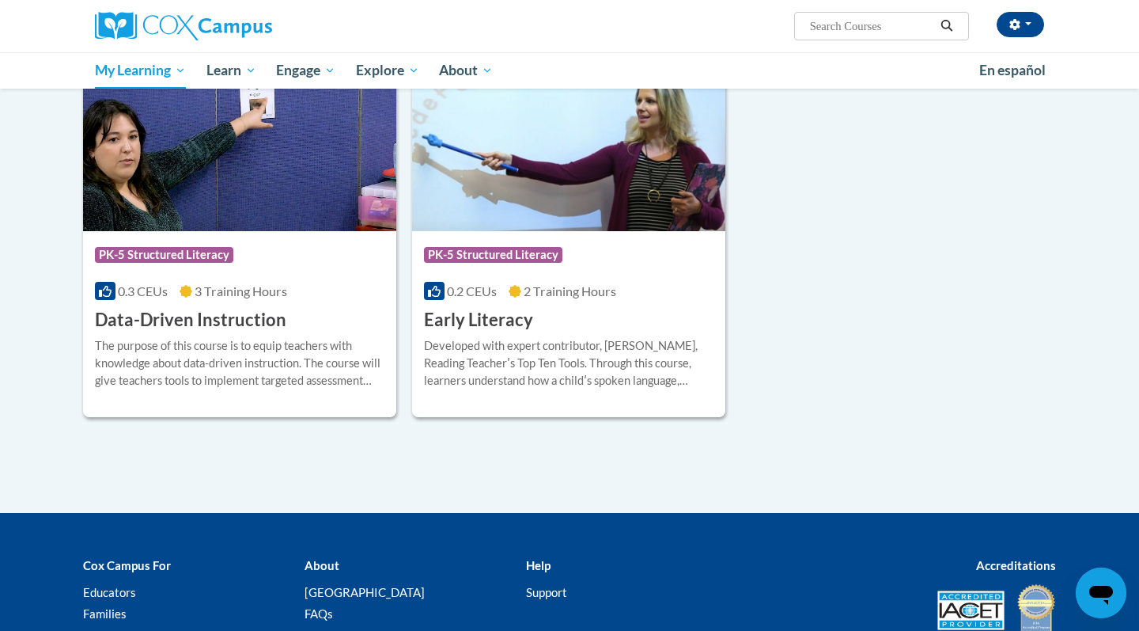
click at [294, 272] on div "Course Category: PK-5 Structured Literacy" at bounding box center [240, 257] width 290 height 36
